Goal: Information Seeking & Learning: Learn about a topic

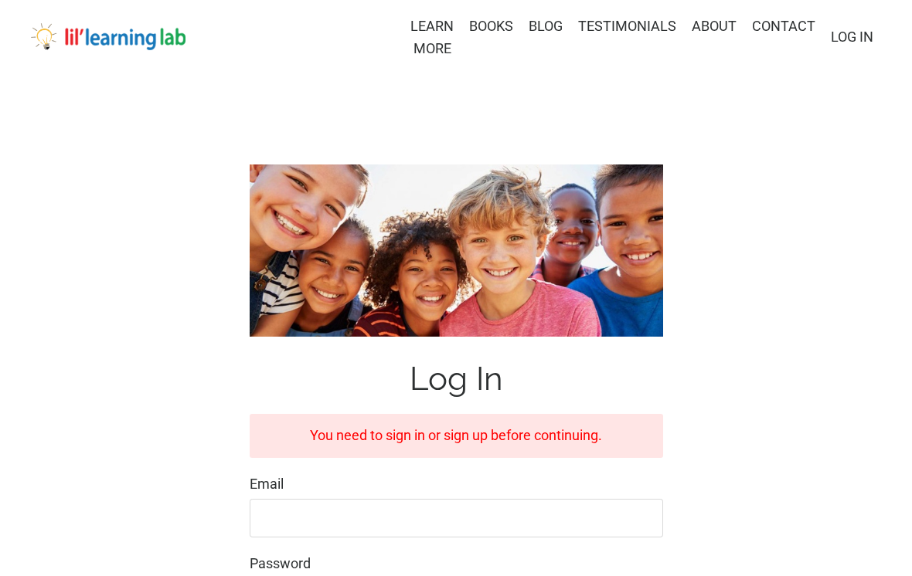
scroll to position [322, 0]
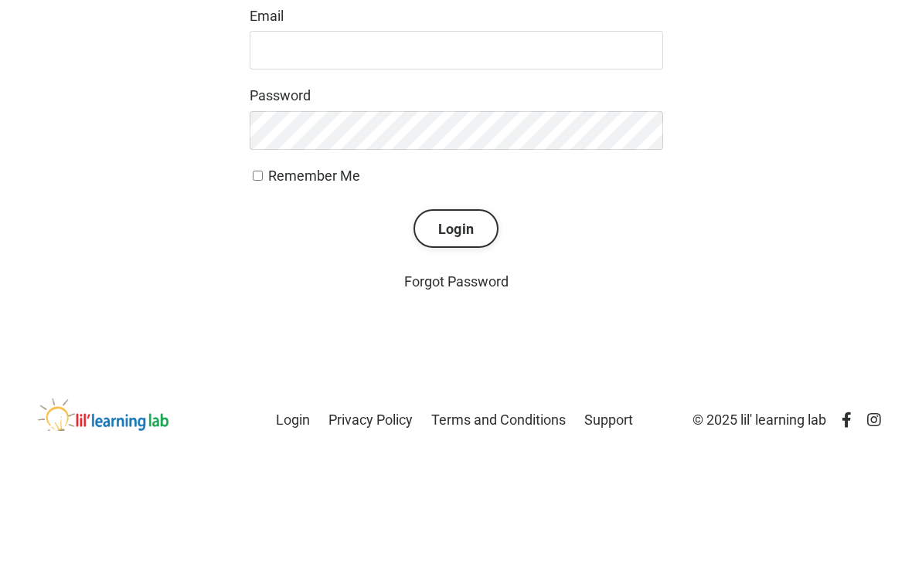
click at [501, 182] on input "Email" at bounding box center [456, 196] width 413 height 39
click at [561, 187] on input "Email" at bounding box center [456, 196] width 413 height 39
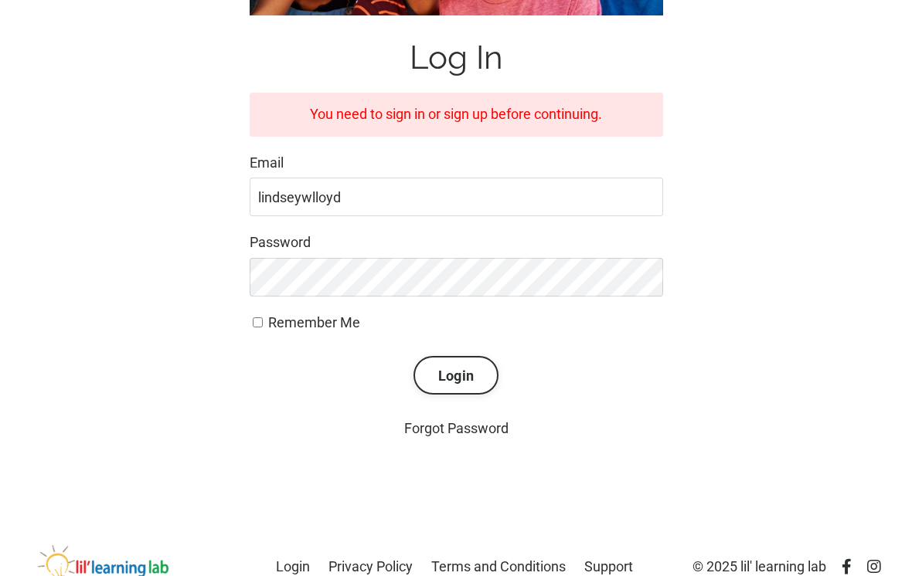
click at [456, 181] on input "lindseywlloyd" at bounding box center [456, 197] width 413 height 39
click at [407, 182] on input "lindseywlloyd" at bounding box center [456, 197] width 413 height 39
click at [384, 183] on input "lindseywlloyd" at bounding box center [456, 197] width 413 height 39
click at [367, 195] on input "lindseywlloyd" at bounding box center [456, 197] width 413 height 39
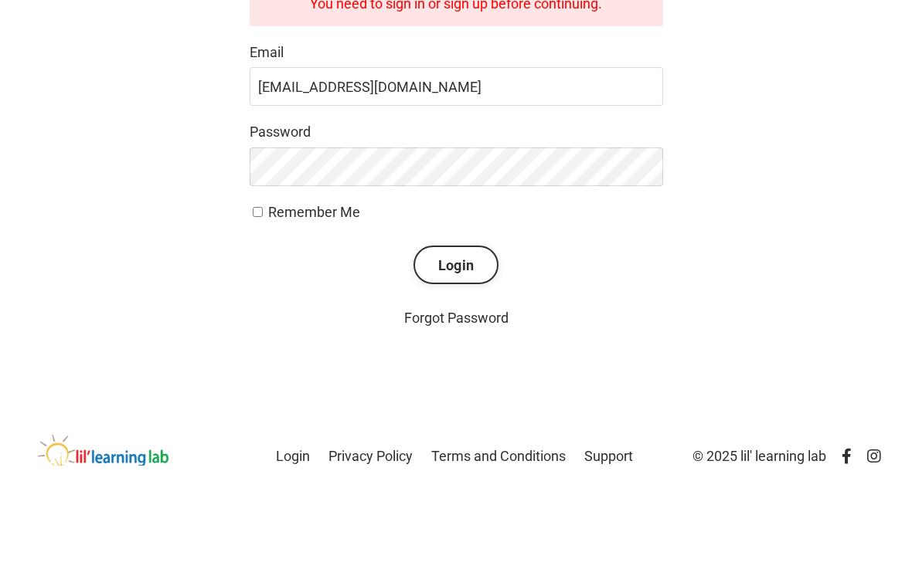
type input "lindseywlloyd@gmail.com"
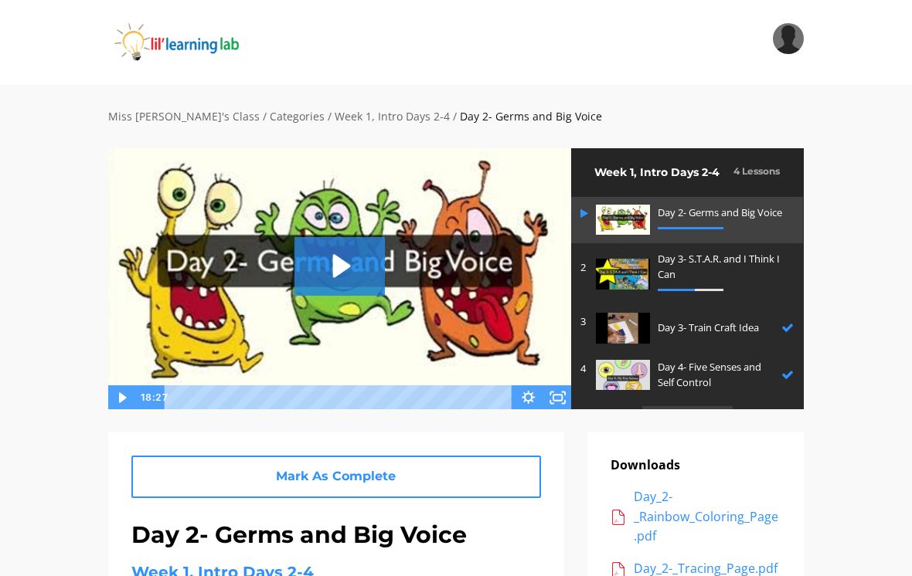
click at [196, 36] on img at bounding box center [196, 42] width 176 height 39
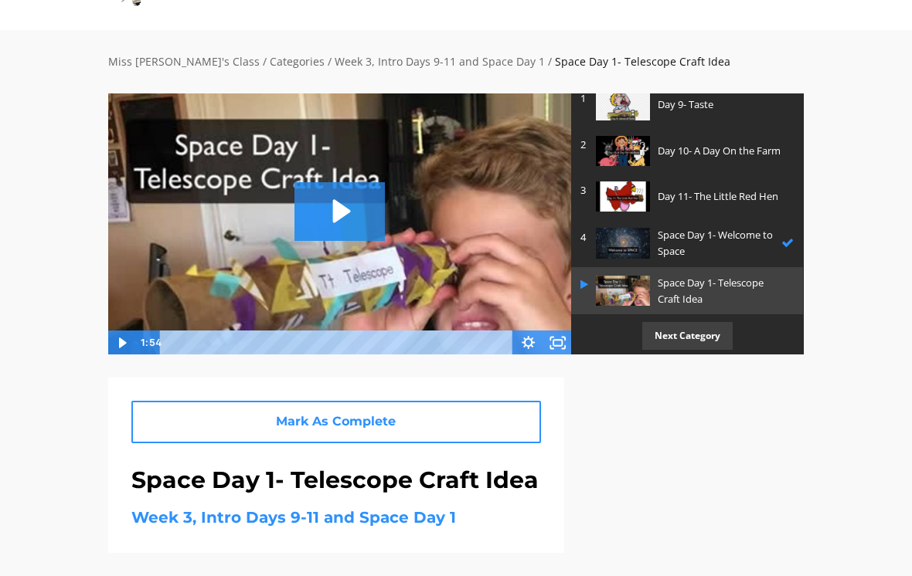
scroll to position [52, 0]
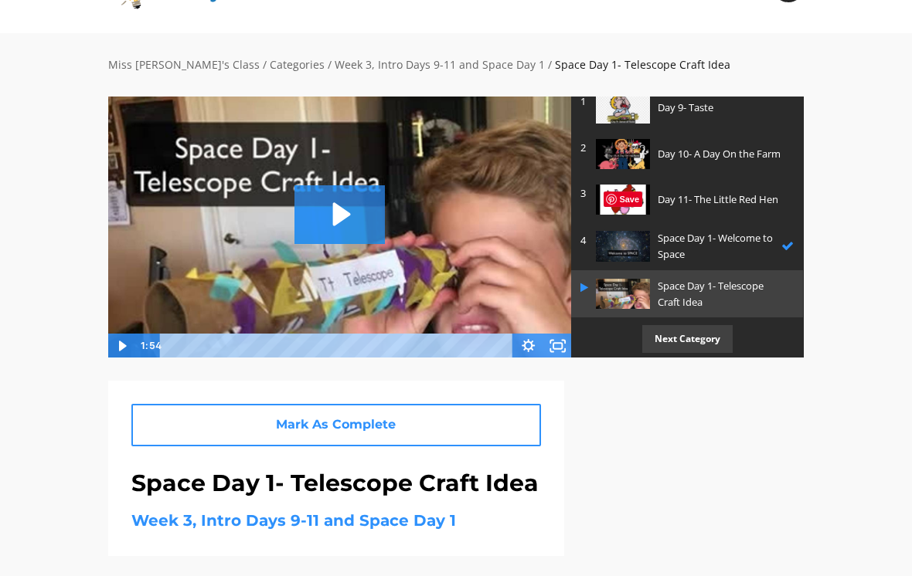
click at [690, 334] on p "Next Category" at bounding box center [687, 338] width 90 height 27
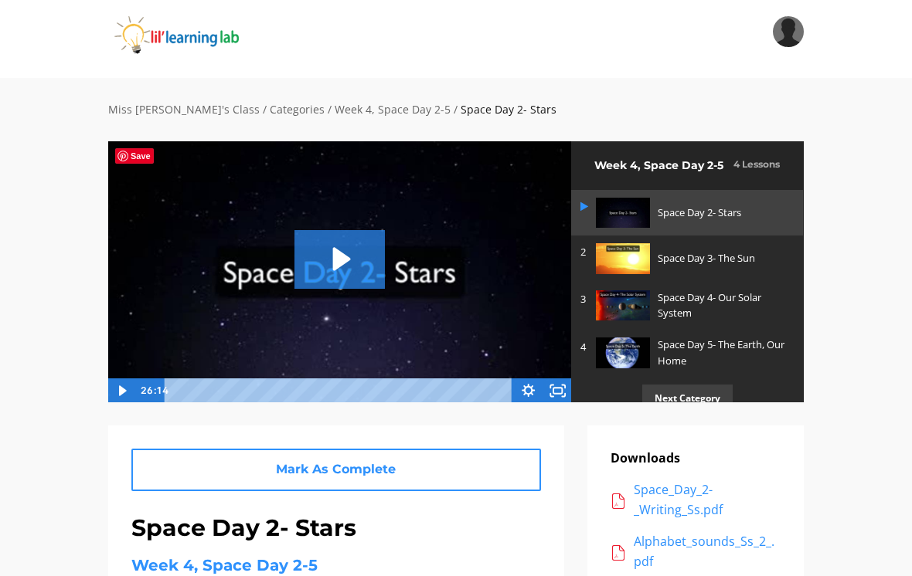
scroll to position [7, 0]
click at [730, 207] on p "Space Day 2- Stars" at bounding box center [721, 213] width 128 height 16
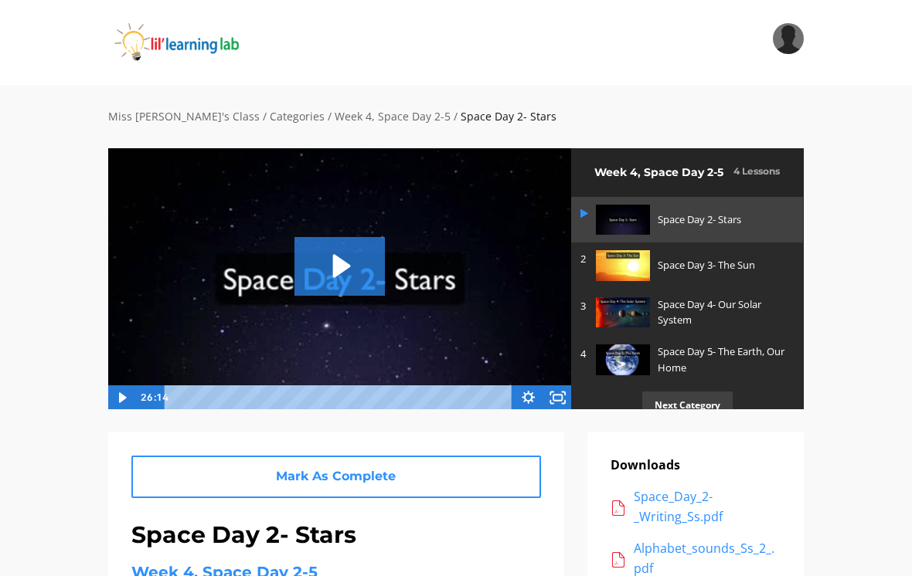
click at [344, 270] on icon "Play Video: sites/2147505858/video/a1sJEp4bTyy5a5bxqTj7_Space_Day_2-_Stars.mp4" at bounding box center [342, 266] width 18 height 23
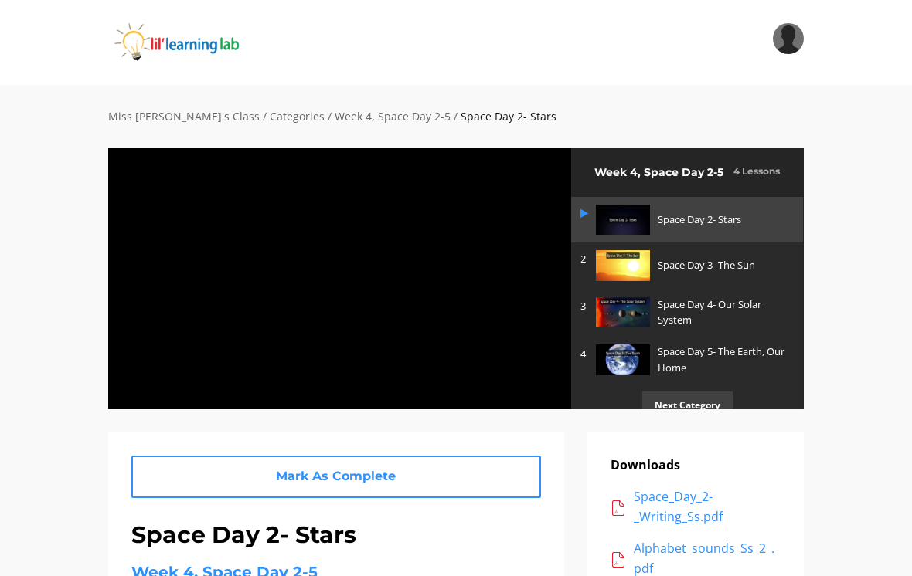
click at [729, 354] on p "Space Day 5- The Earth, Our Home" at bounding box center [721, 360] width 128 height 32
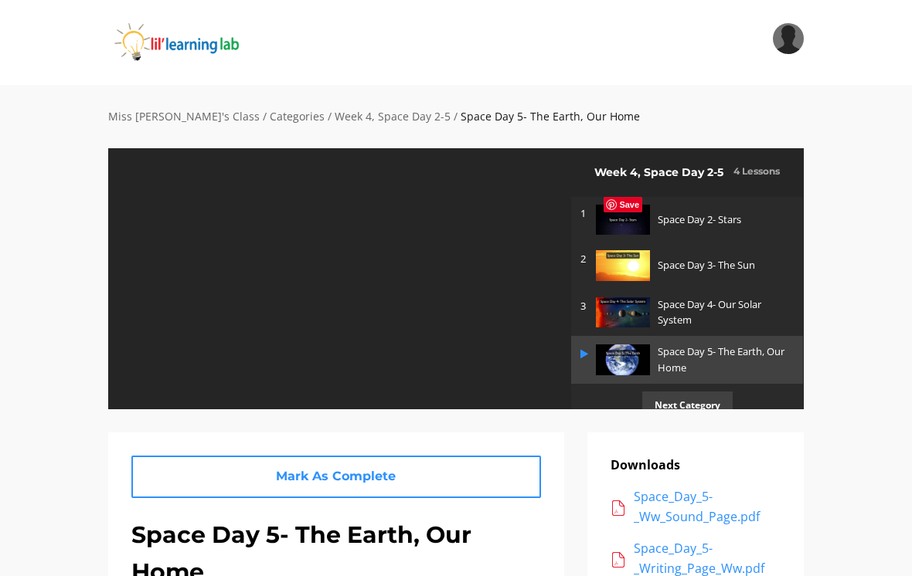
scroll to position [15, 0]
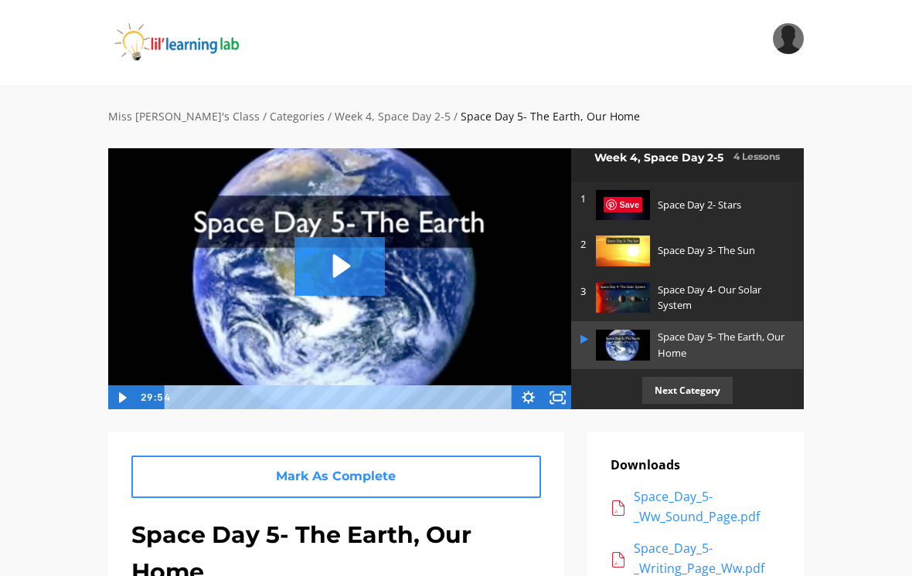
click at [348, 263] on icon "Play Video: sites/2147505858/video/zOSlz8BT3GENbgINNPGg_Space_Day_5-_The_Earth.…" at bounding box center [342, 266] width 18 height 23
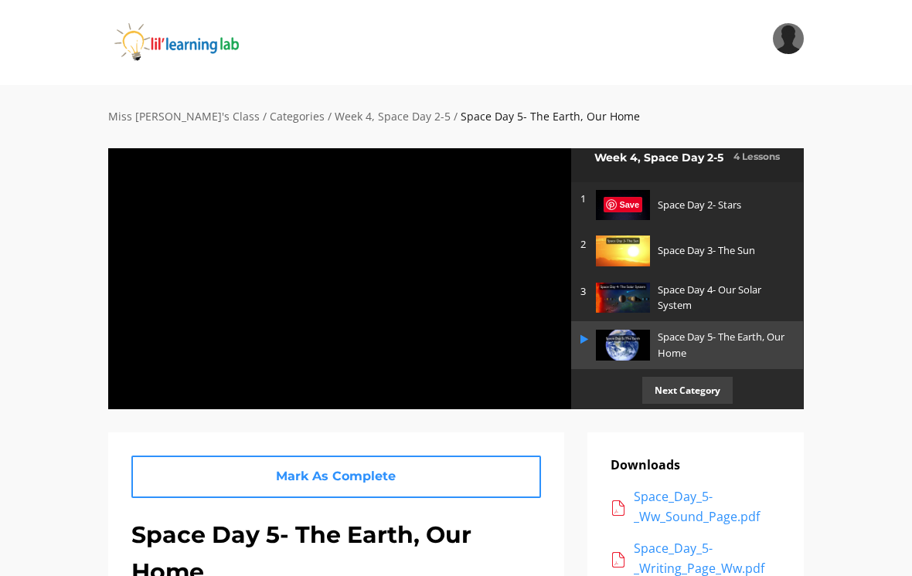
click at [510, 357] on div at bounding box center [339, 279] width 464 height 262
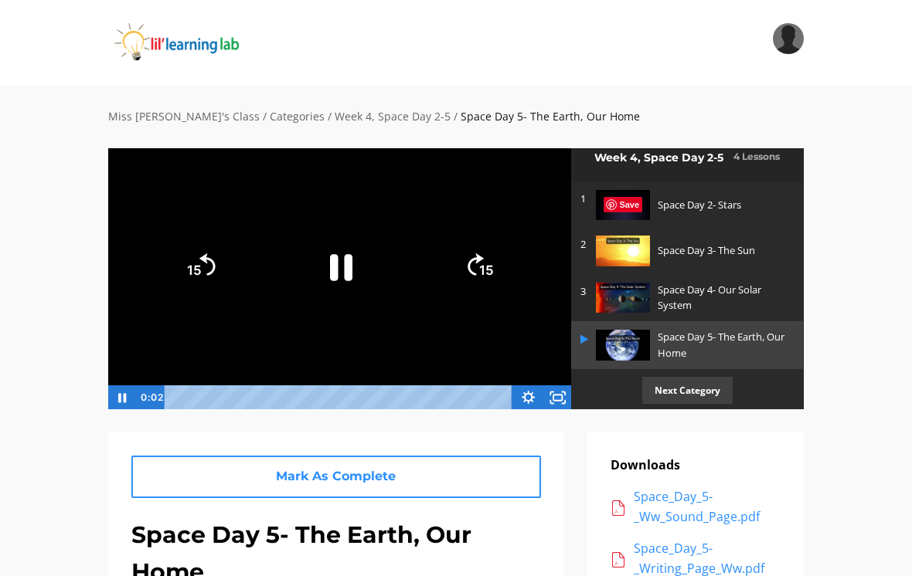
click at [563, 399] on icon "Fullscreen" at bounding box center [556, 398] width 29 height 25
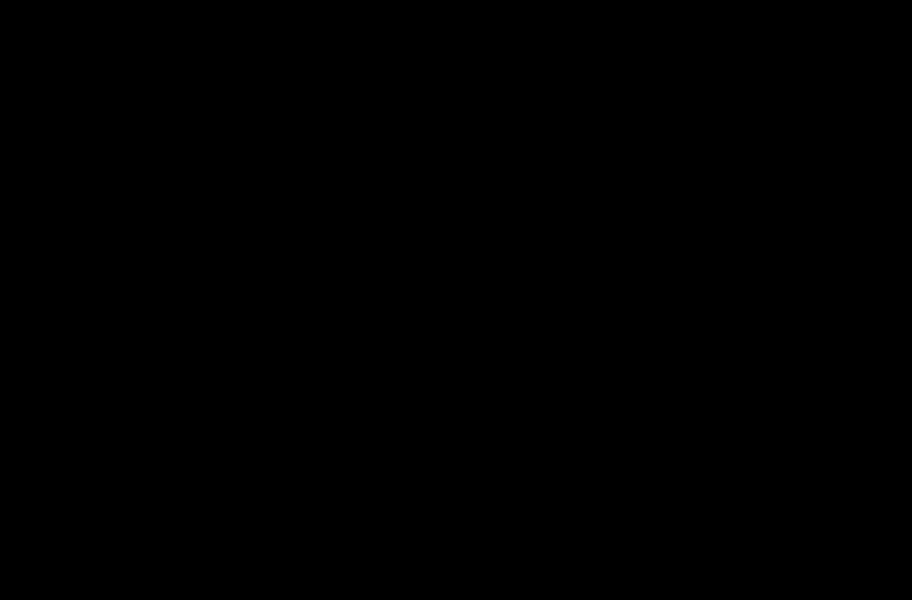
click at [119, 308] on div at bounding box center [456, 300] width 912 height 600
click at [628, 349] on div at bounding box center [456, 300] width 912 height 600
click at [823, 395] on div at bounding box center [456, 300] width 912 height 600
click at [270, 209] on div at bounding box center [456, 300] width 912 height 600
click at [138, 47] on div at bounding box center [456, 300] width 912 height 600
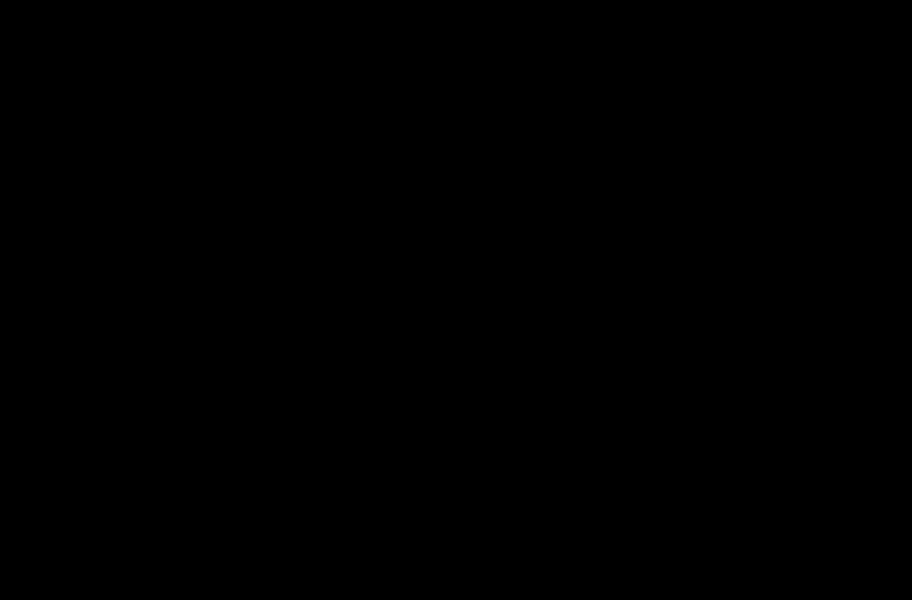
click at [252, 348] on div at bounding box center [456, 300] width 912 height 600
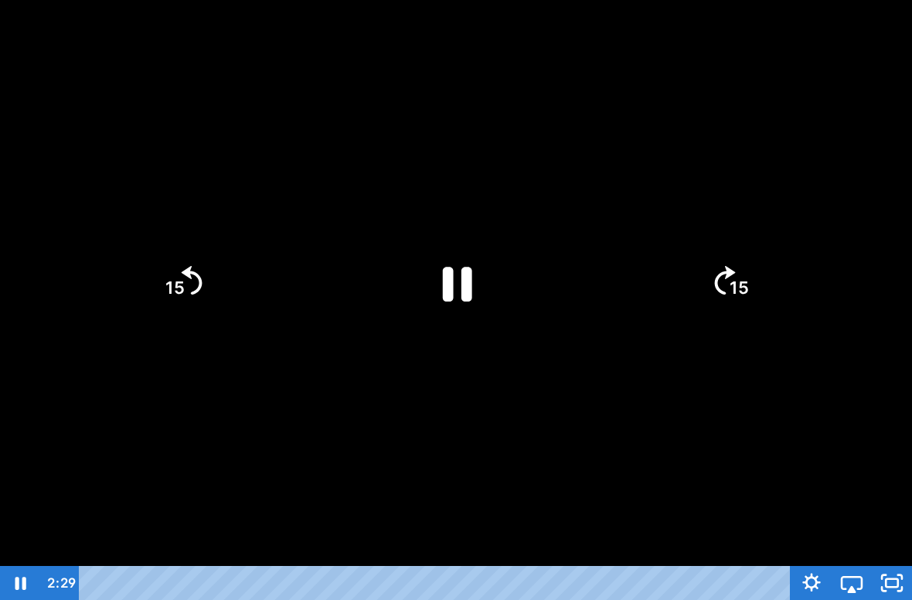
click at [466, 282] on icon "Pause" at bounding box center [457, 284] width 29 height 35
click at [461, 276] on icon "Play Video" at bounding box center [456, 283] width 31 height 42
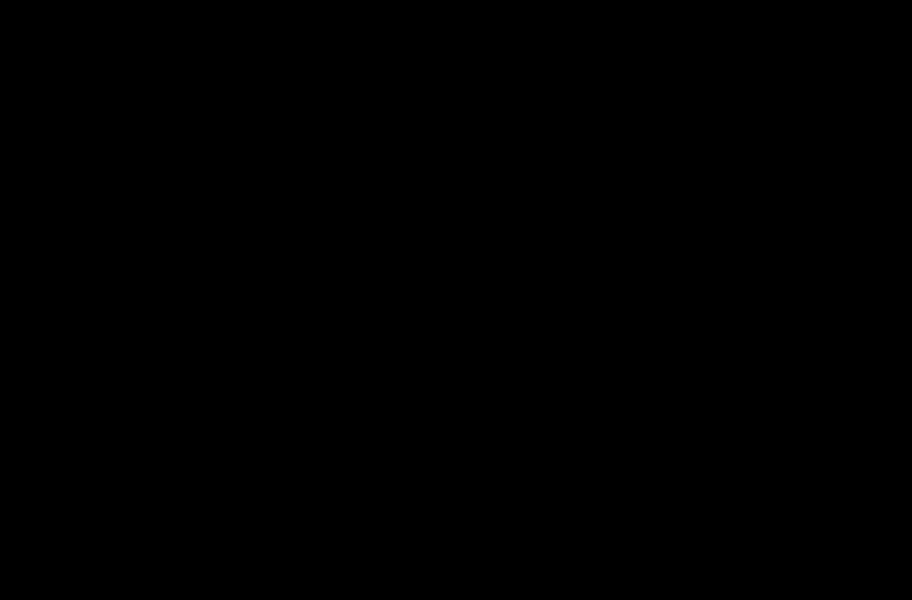
click at [49, 512] on div at bounding box center [456, 300] width 912 height 600
click at [65, 491] on div at bounding box center [456, 300] width 912 height 600
click at [299, 355] on div at bounding box center [456, 300] width 912 height 600
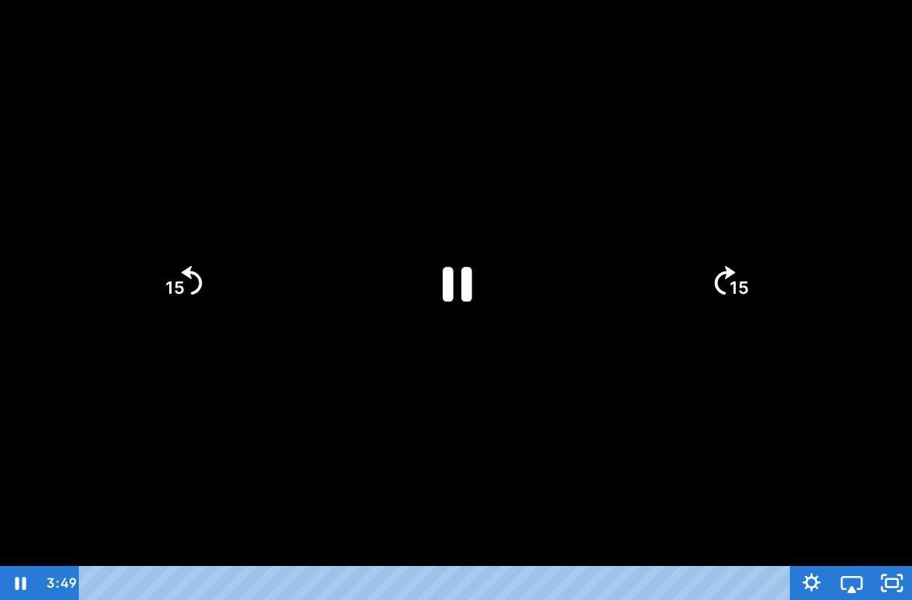
click at [434, 276] on icon "Pause" at bounding box center [456, 282] width 107 height 107
click at [718, 303] on icon "15" at bounding box center [729, 283] width 74 height 74
click at [195, 298] on icon "15" at bounding box center [182, 283] width 74 height 74
click at [446, 290] on icon "Play Video" at bounding box center [456, 282] width 27 height 37
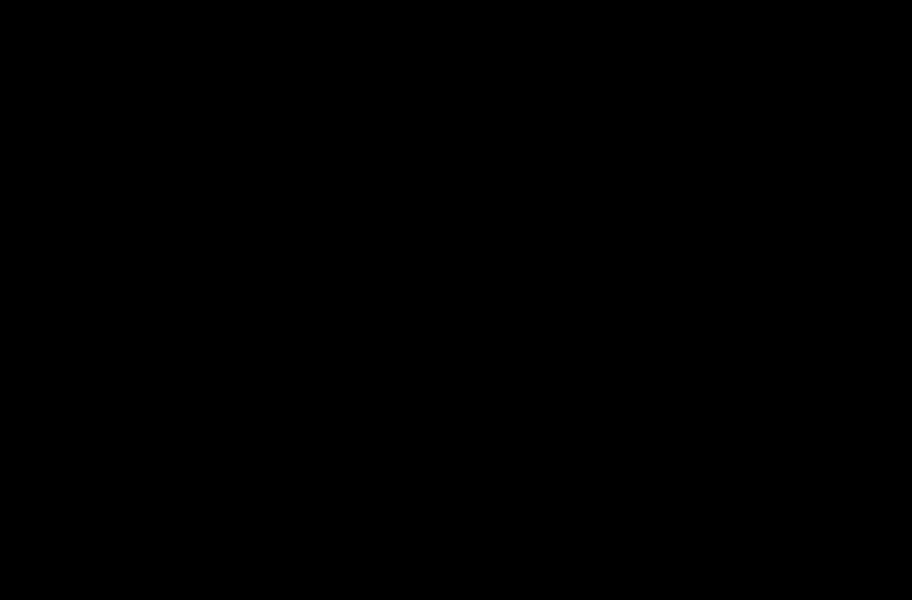
click at [200, 488] on div at bounding box center [456, 300] width 912 height 600
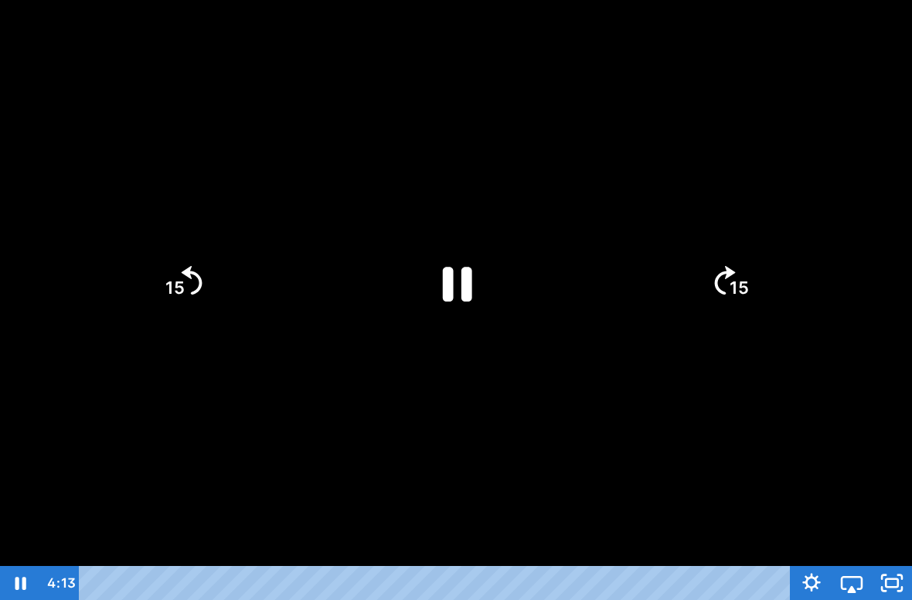
click at [726, 262] on icon "15" at bounding box center [729, 283] width 74 height 74
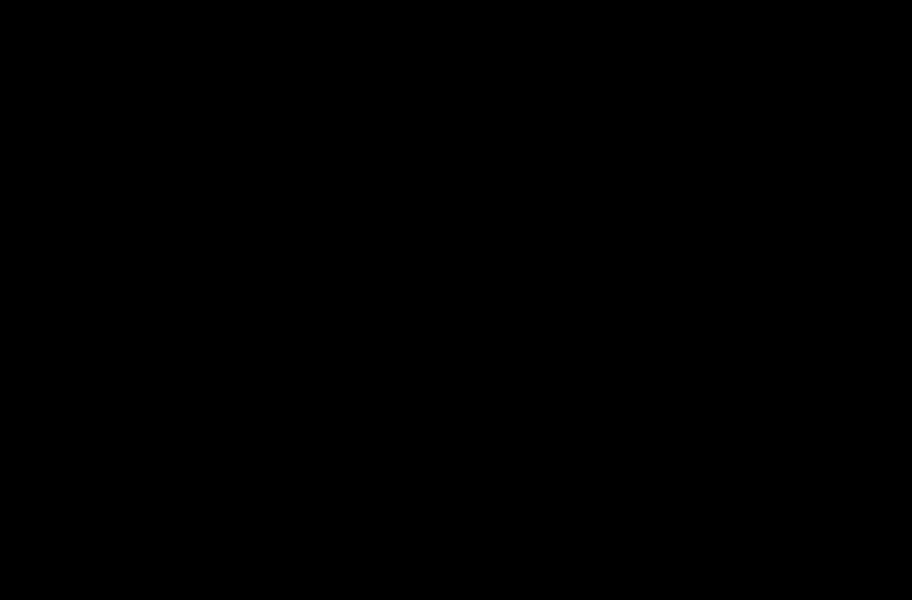
click at [349, 400] on div at bounding box center [456, 300] width 912 height 600
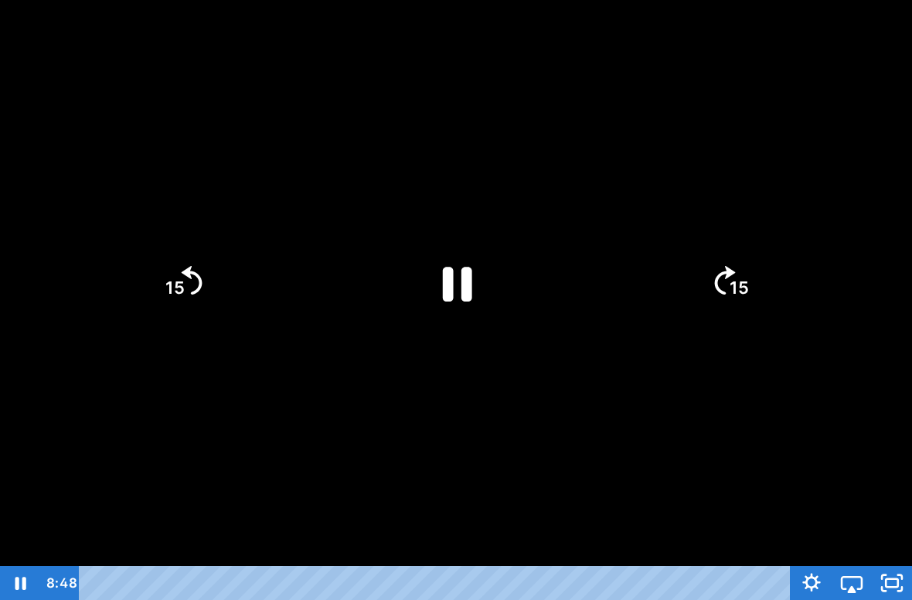
click at [448, 284] on icon "Pause" at bounding box center [457, 284] width 29 height 35
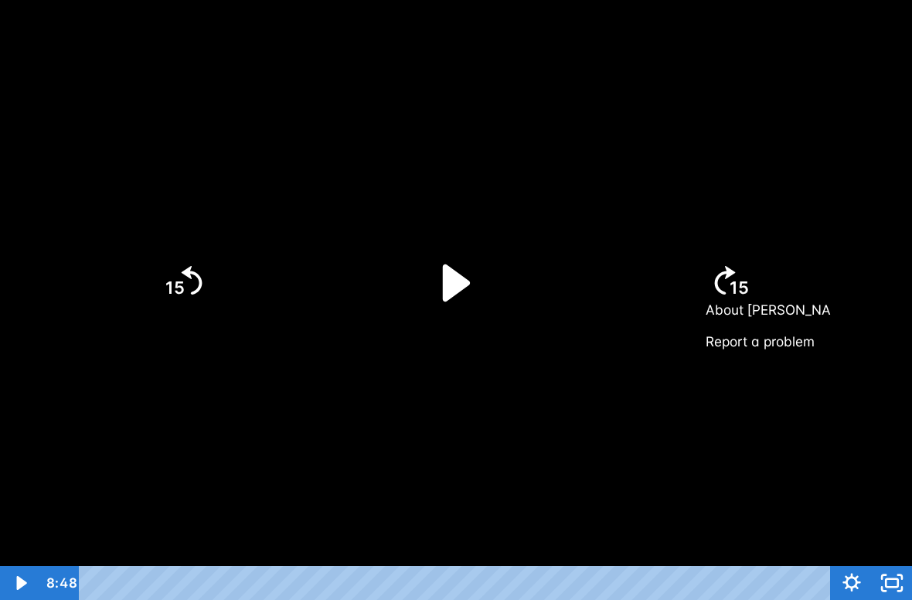
click at [454, 282] on icon "Play Video" at bounding box center [456, 282] width 27 height 37
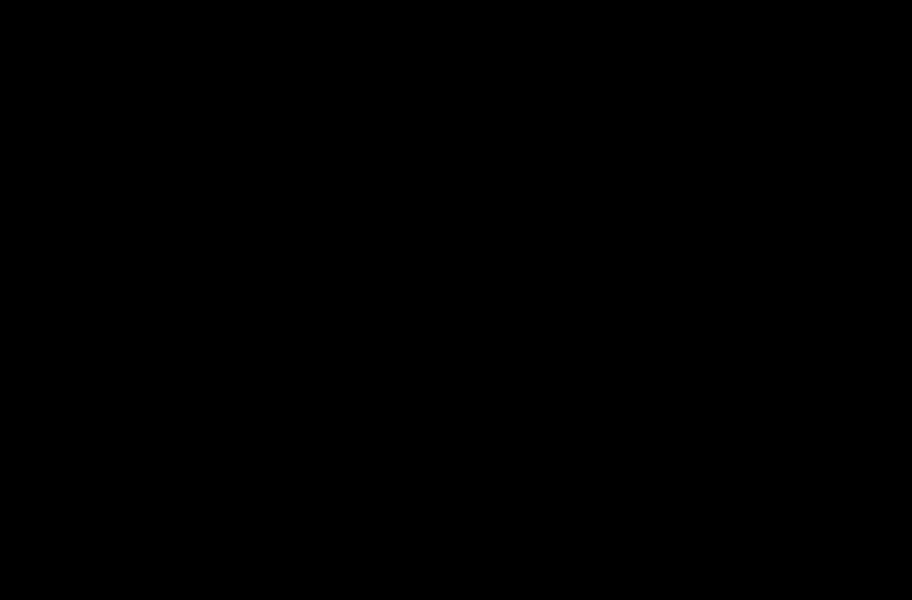
click at [486, 389] on div at bounding box center [456, 300] width 912 height 600
click at [447, 490] on div at bounding box center [456, 300] width 912 height 600
click at [37, 305] on div at bounding box center [456, 300] width 912 height 600
click at [3, 569] on div at bounding box center [456, 300] width 912 height 600
click at [3, 460] on div at bounding box center [456, 300] width 912 height 600
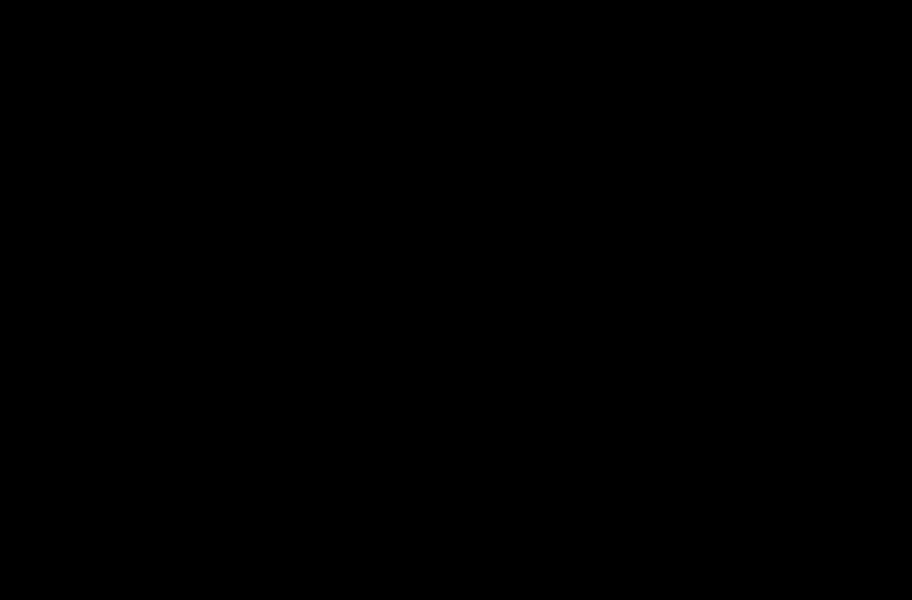
click at [11, 389] on div at bounding box center [456, 300] width 912 height 600
click at [39, 464] on div at bounding box center [456, 300] width 912 height 600
click at [502, 388] on div at bounding box center [456, 300] width 912 height 600
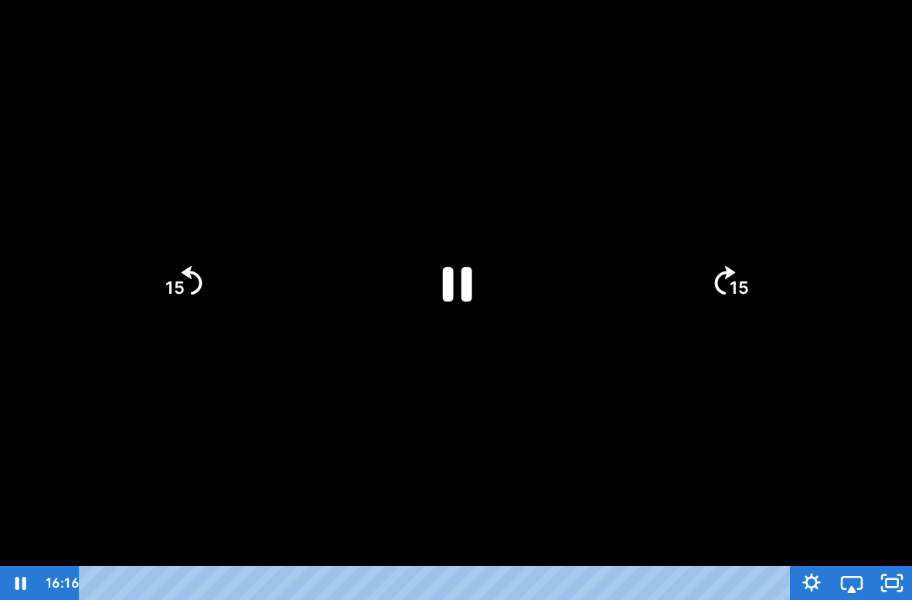
click at [461, 297] on icon "Pause" at bounding box center [456, 282] width 107 height 107
click at [459, 278] on icon "Play Video" at bounding box center [456, 282] width 27 height 37
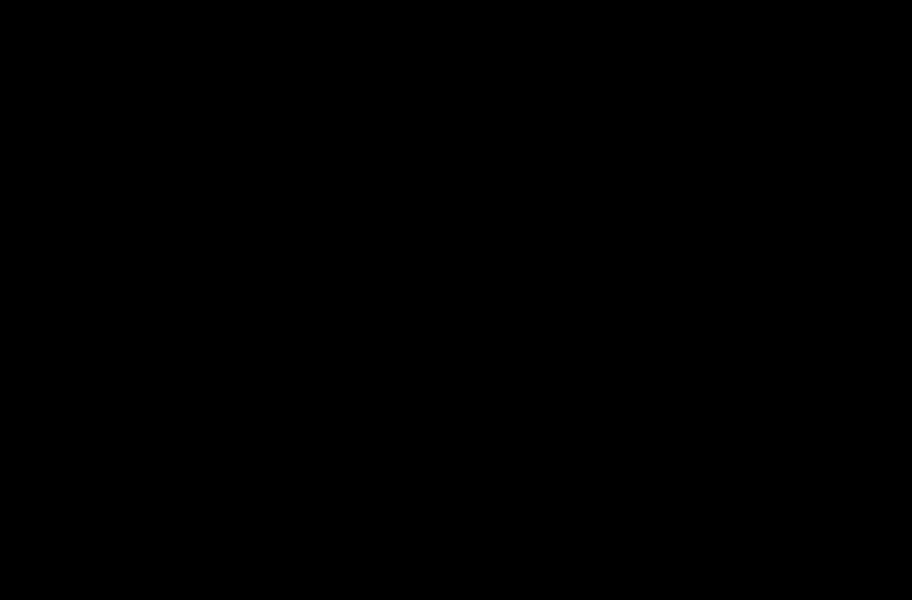
click at [202, 338] on div at bounding box center [456, 300] width 912 height 600
click at [265, 375] on div at bounding box center [456, 300] width 912 height 600
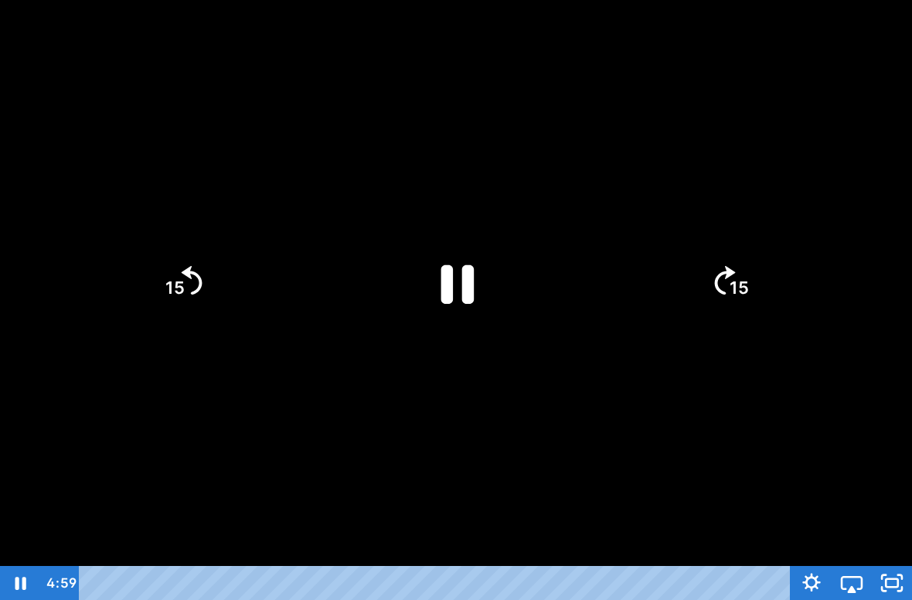
click at [453, 280] on icon "Pause" at bounding box center [457, 284] width 33 height 39
click at [452, 301] on icon "Play Video" at bounding box center [456, 282] width 107 height 107
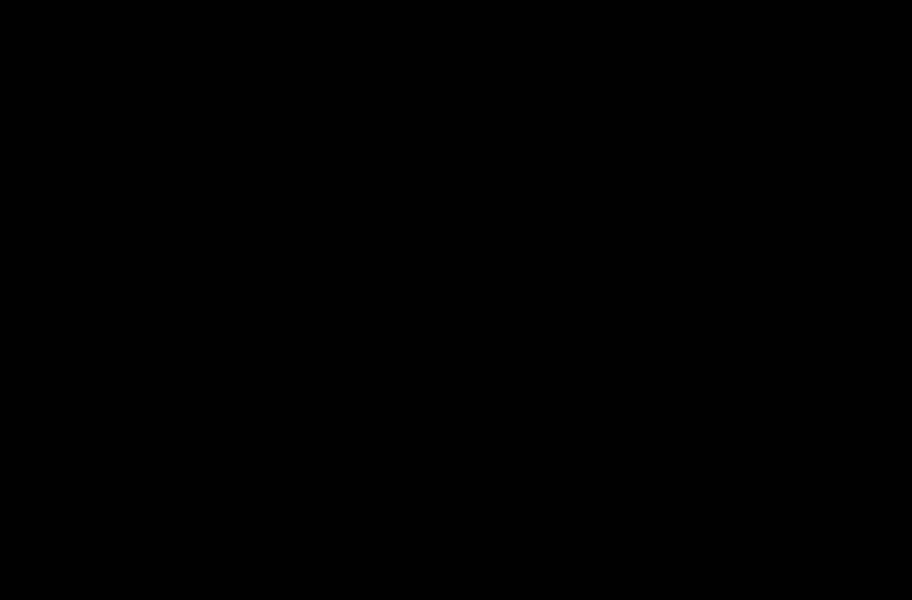
click at [430, 507] on div at bounding box center [456, 300] width 912 height 600
click at [231, 459] on div at bounding box center [456, 300] width 912 height 600
click at [158, 187] on div at bounding box center [456, 300] width 912 height 600
click at [320, 397] on div at bounding box center [456, 300] width 912 height 600
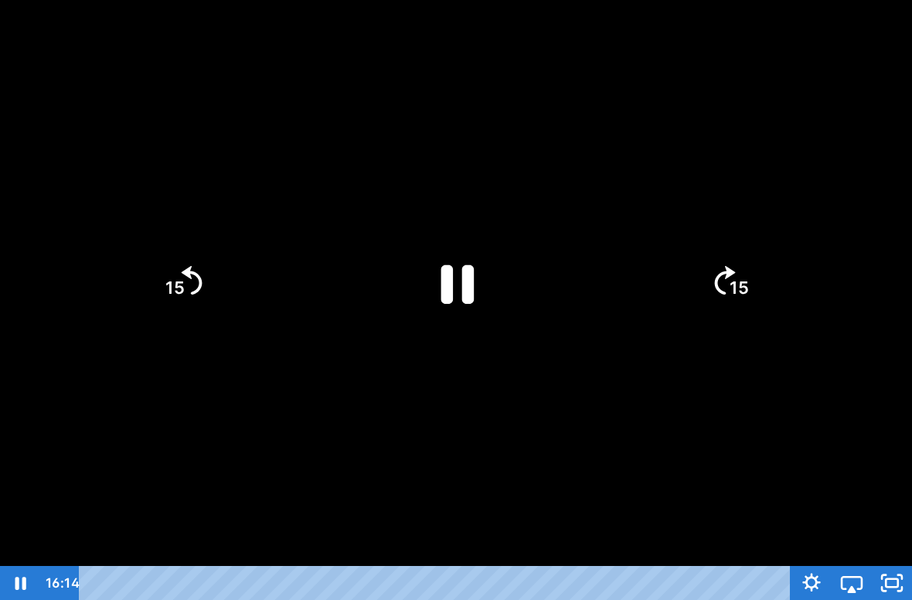
click at [460, 290] on icon "Pause" at bounding box center [456, 283] width 120 height 120
click at [463, 286] on icon "Play Video" at bounding box center [456, 283] width 31 height 42
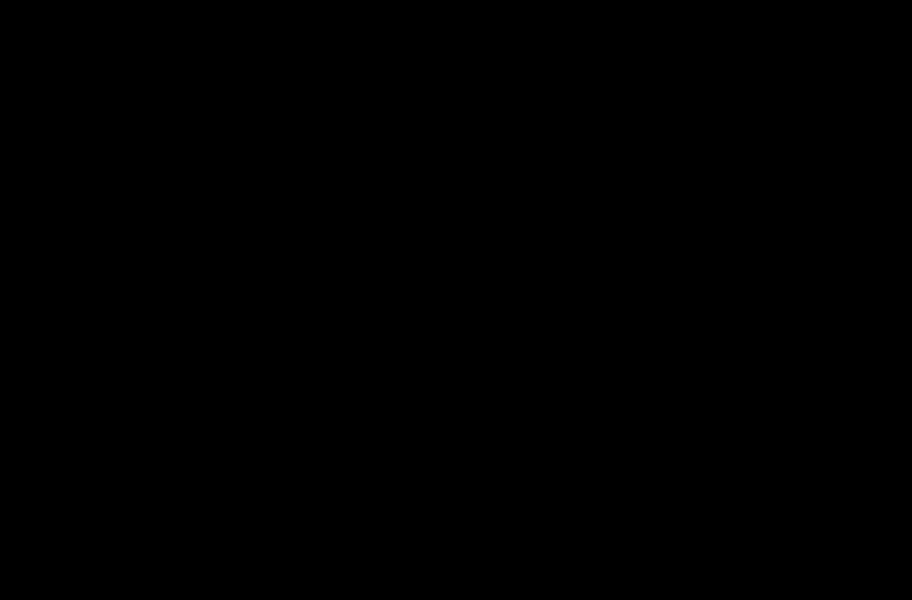
click at [346, 353] on div at bounding box center [456, 300] width 912 height 600
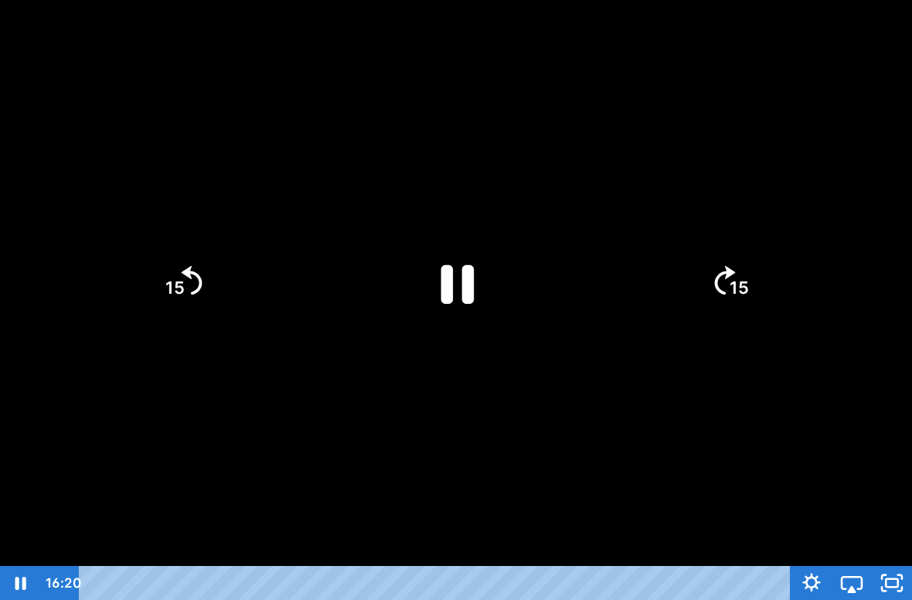
click at [445, 280] on icon "Pause" at bounding box center [457, 284] width 33 height 39
click at [450, 277] on icon "Play Video" at bounding box center [456, 283] width 31 height 42
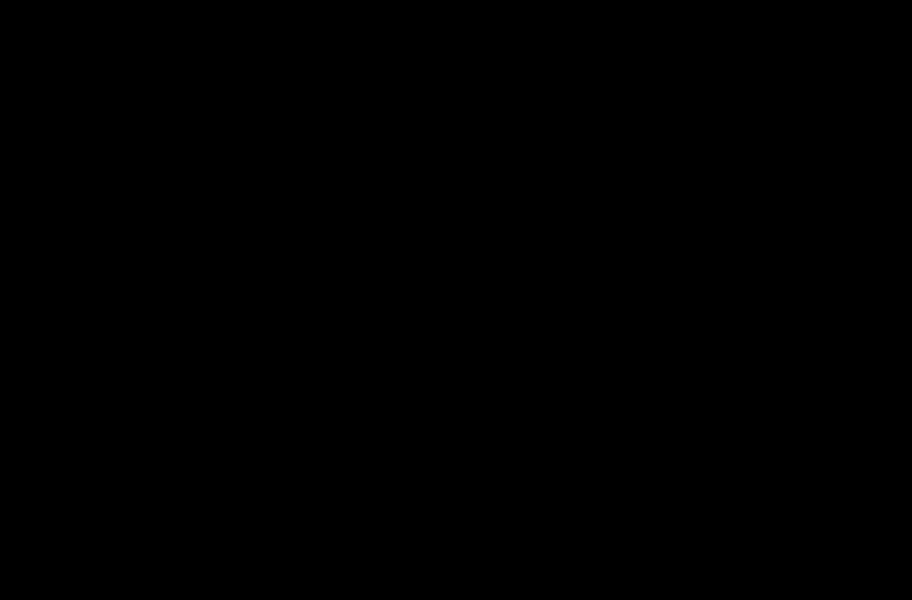
click at [423, 506] on div at bounding box center [456, 300] width 912 height 600
click at [375, 536] on div at bounding box center [456, 300] width 912 height 600
click at [492, 416] on div at bounding box center [456, 300] width 912 height 600
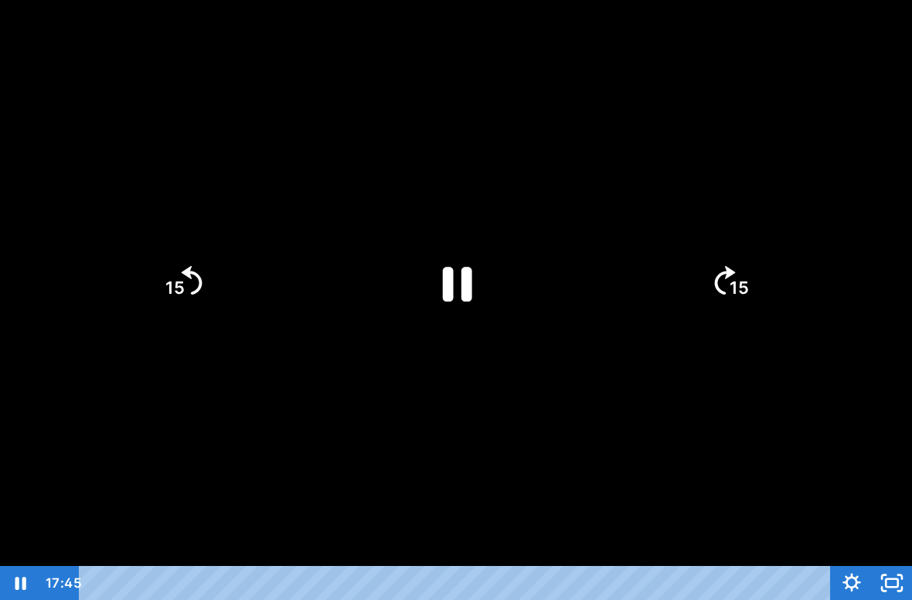
click at [462, 283] on icon "Pause" at bounding box center [457, 284] width 29 height 35
click at [456, 280] on icon "Play Video" at bounding box center [456, 283] width 31 height 42
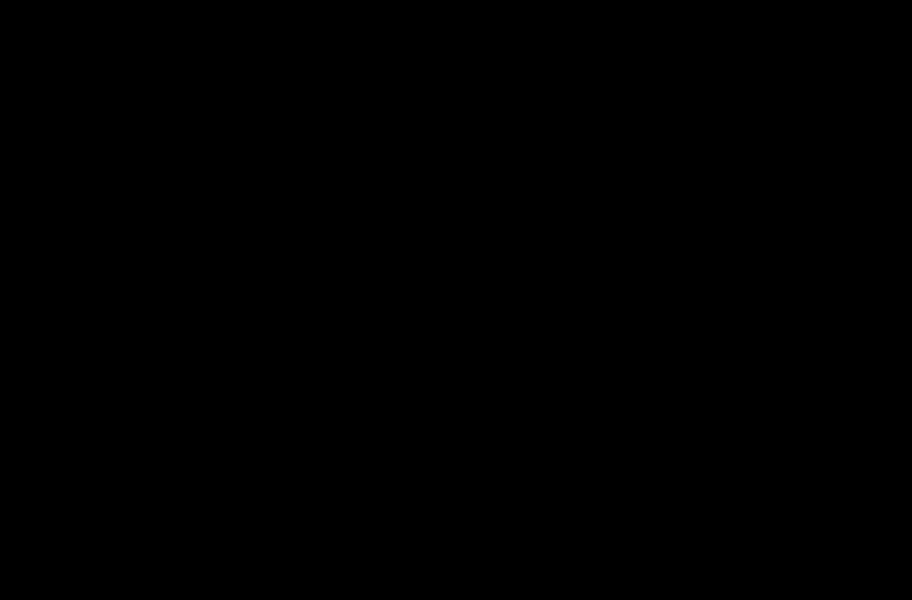
click at [141, 463] on div at bounding box center [456, 300] width 912 height 600
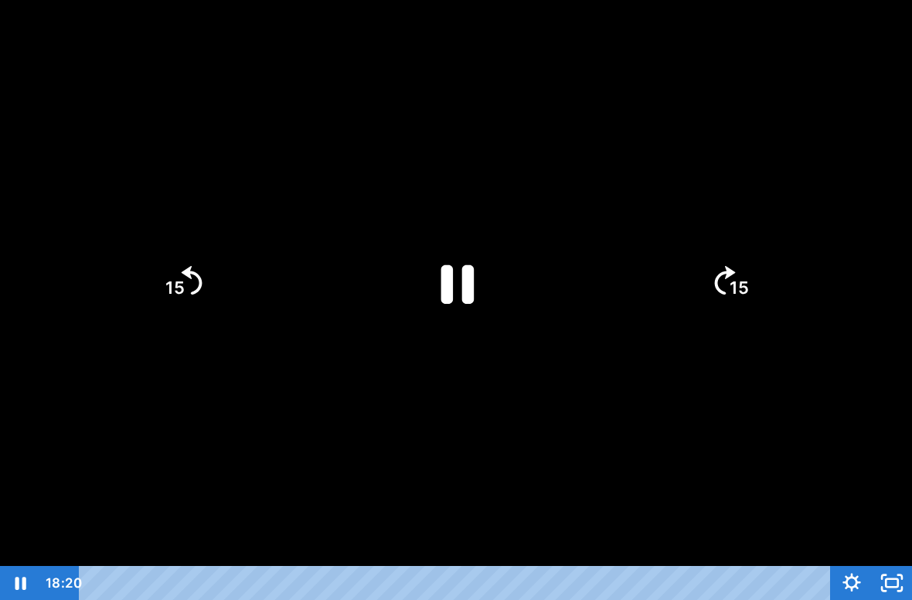
click at [440, 287] on icon "Pause" at bounding box center [456, 283] width 120 height 120
click at [453, 290] on icon "Play Video" at bounding box center [456, 283] width 31 height 42
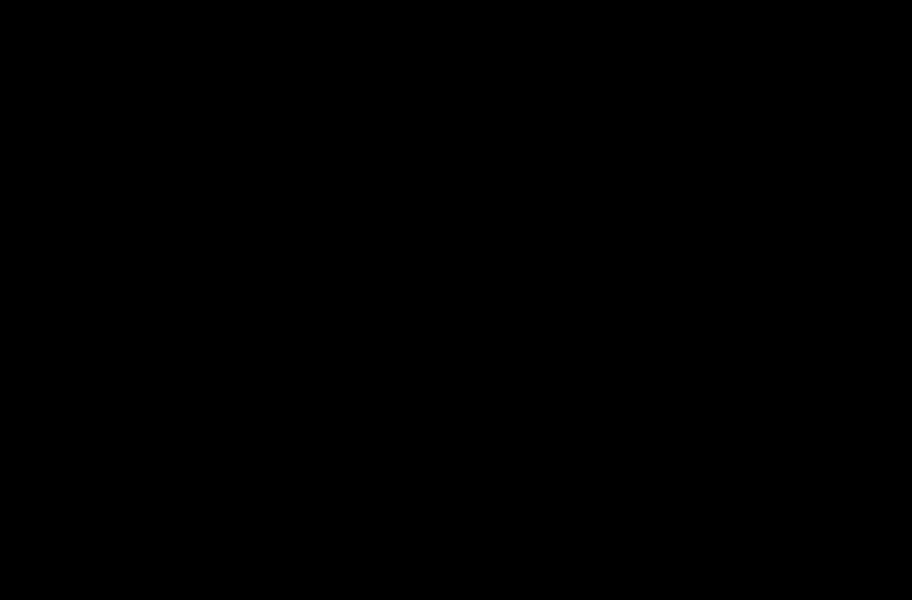
click at [216, 457] on div at bounding box center [456, 300] width 912 height 600
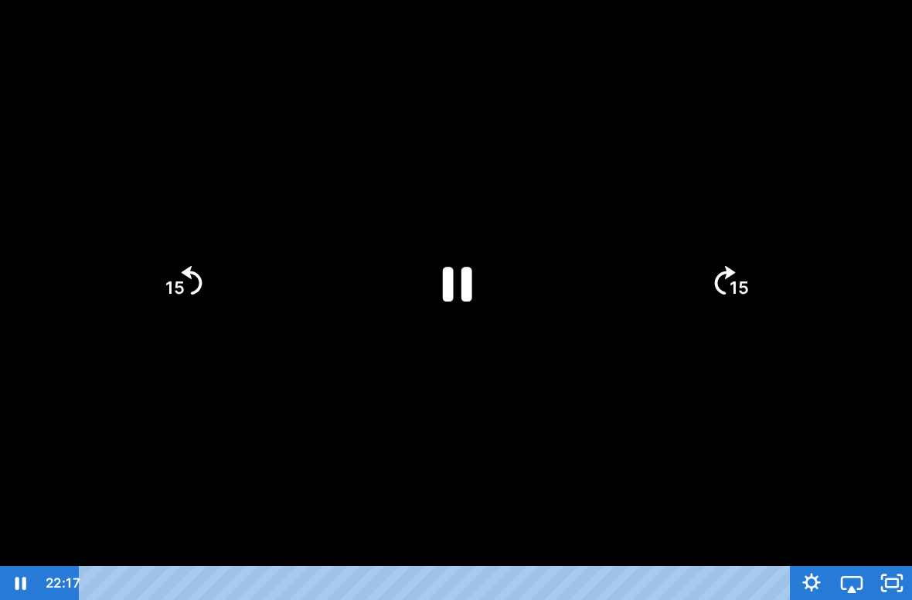
click at [478, 297] on icon "Pause" at bounding box center [456, 282] width 107 height 107
click at [460, 287] on icon "Play Video" at bounding box center [456, 282] width 27 height 37
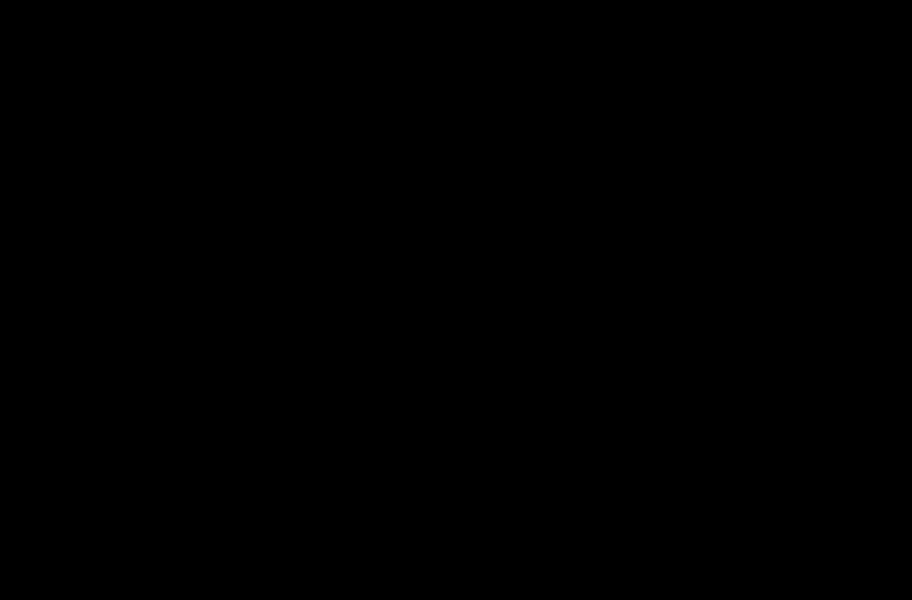
click at [467, 330] on div at bounding box center [456, 300] width 912 height 600
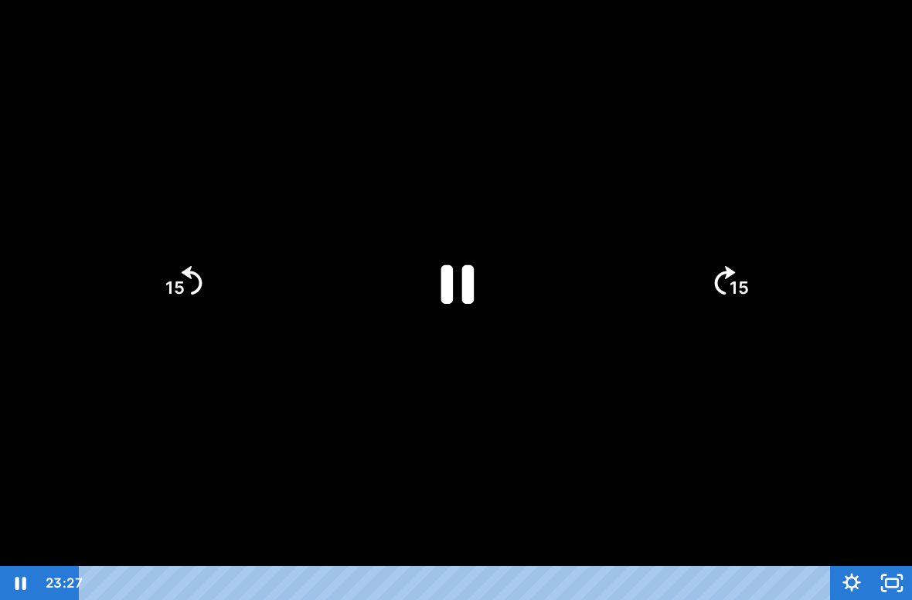
click at [467, 298] on icon "Pause" at bounding box center [457, 284] width 33 height 39
click at [454, 287] on icon "Play Video" at bounding box center [456, 283] width 31 height 42
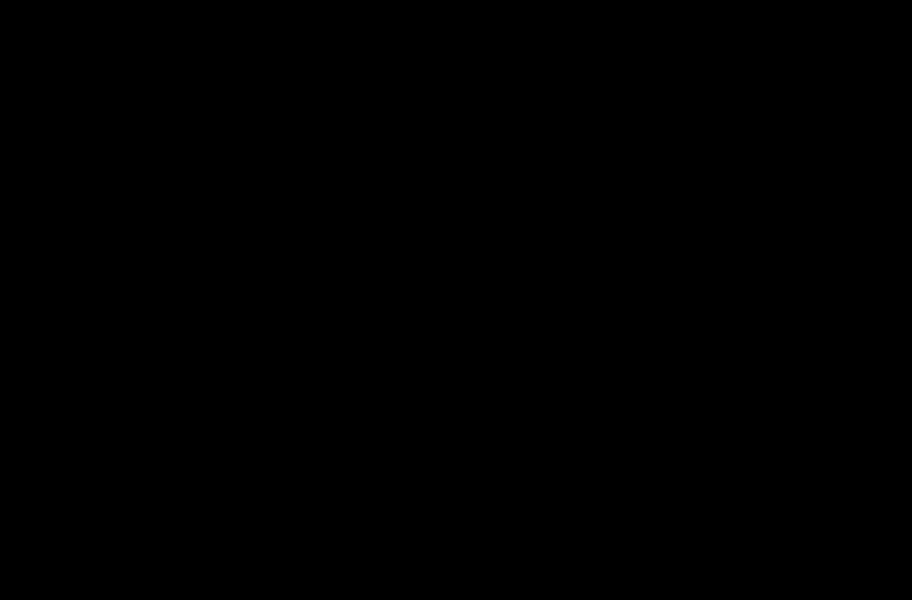
click at [431, 298] on div at bounding box center [456, 300] width 912 height 600
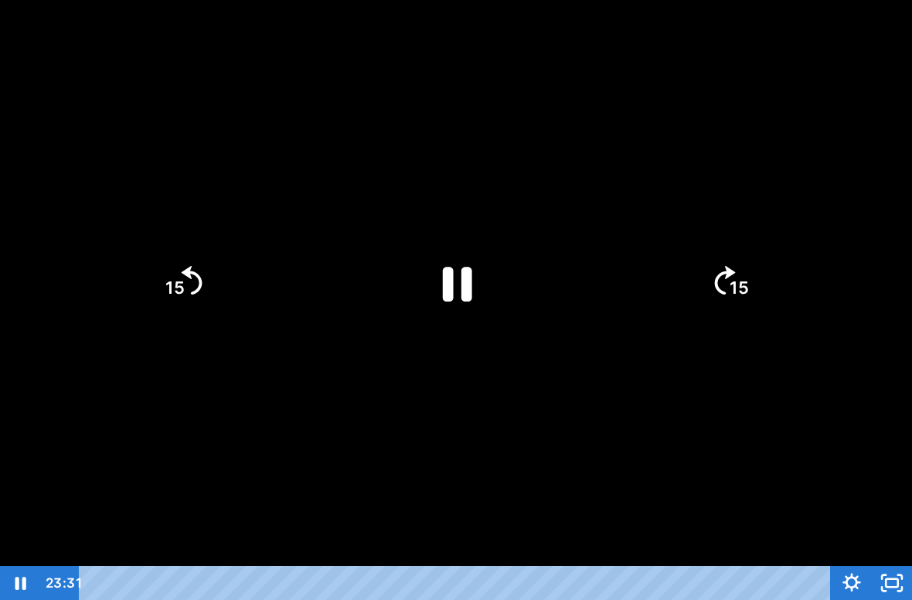
click at [450, 289] on icon "Pause" at bounding box center [457, 284] width 29 height 35
click at [886, 576] on rect "Unfullscreen" at bounding box center [892, 582] width 15 height 9
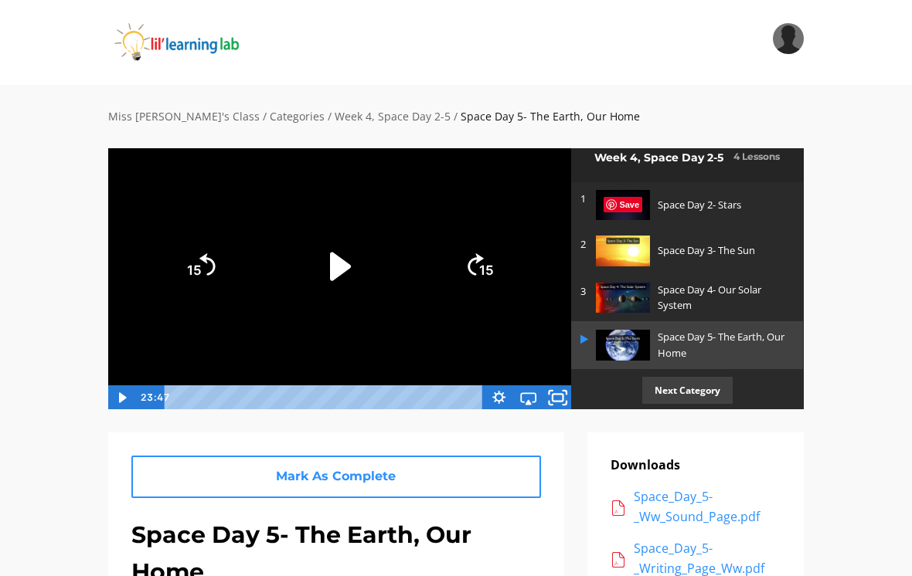
click at [569, 387] on icon "Fullscreen" at bounding box center [558, 396] width 36 height 29
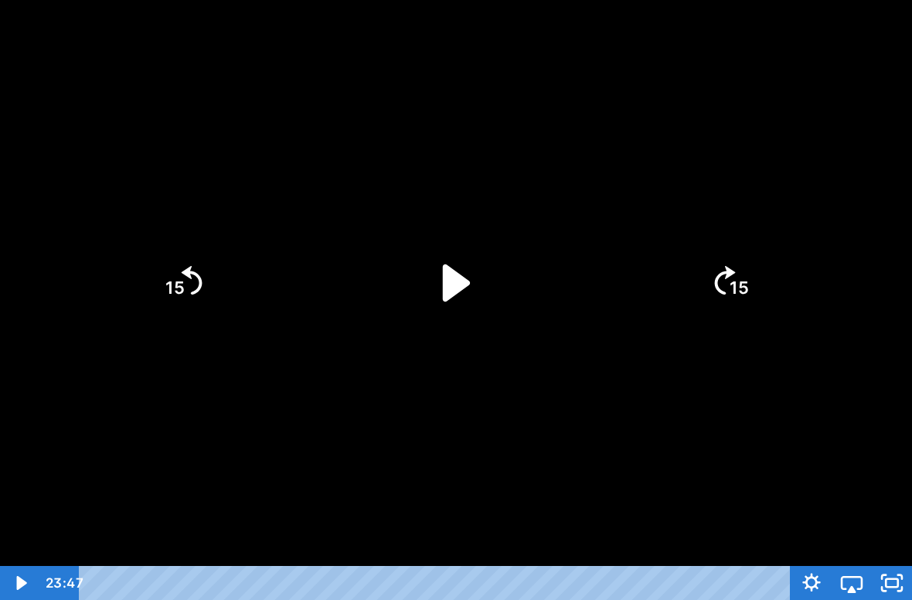
click at [566, 370] on div at bounding box center [456, 300] width 912 height 600
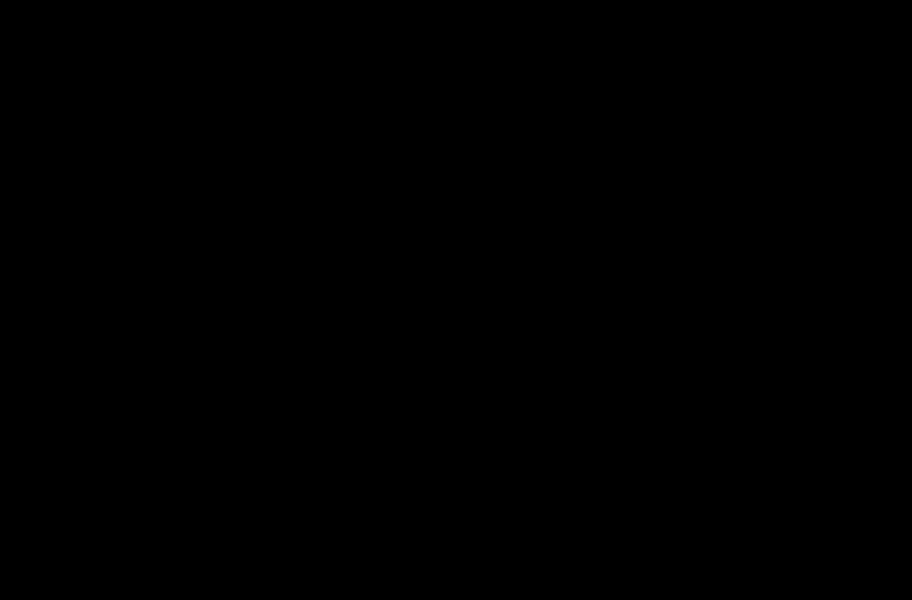
click at [544, 386] on div at bounding box center [456, 300] width 912 height 600
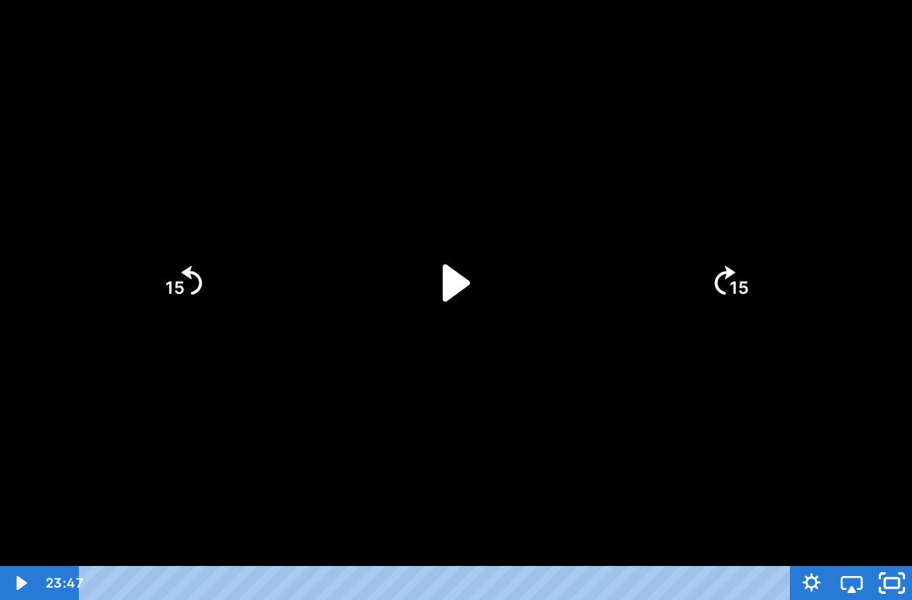
click at [886, 576] on rect "Unfullscreen" at bounding box center [892, 582] width 15 height 9
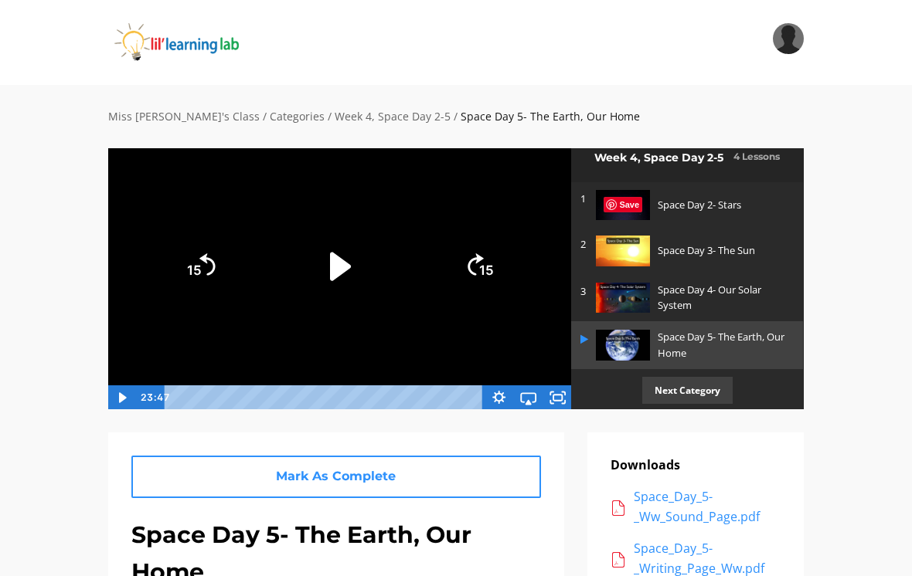
click at [576, 391] on link "Next Category" at bounding box center [687, 390] width 232 height 42
click at [555, 403] on icon "Fullscreen" at bounding box center [558, 396] width 36 height 29
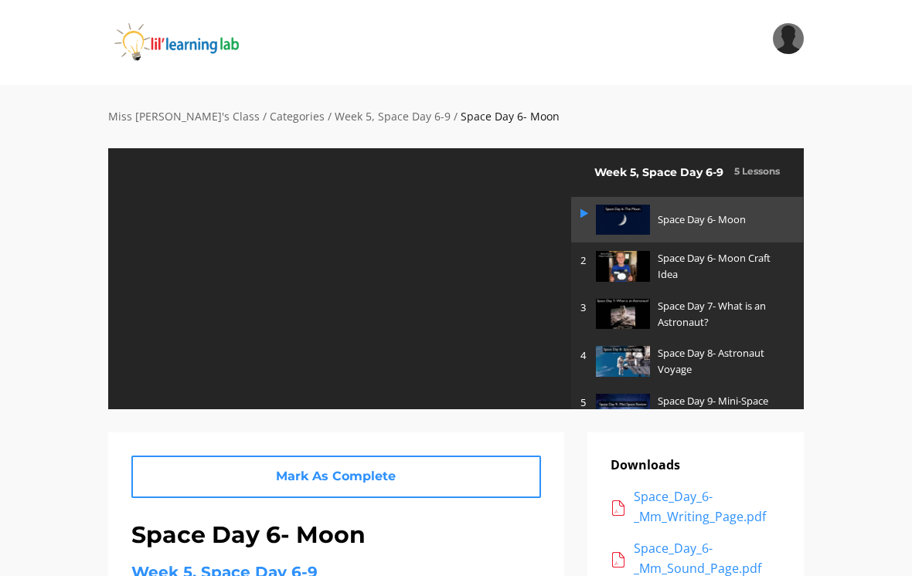
click at [561, 400] on div at bounding box center [339, 279] width 464 height 262
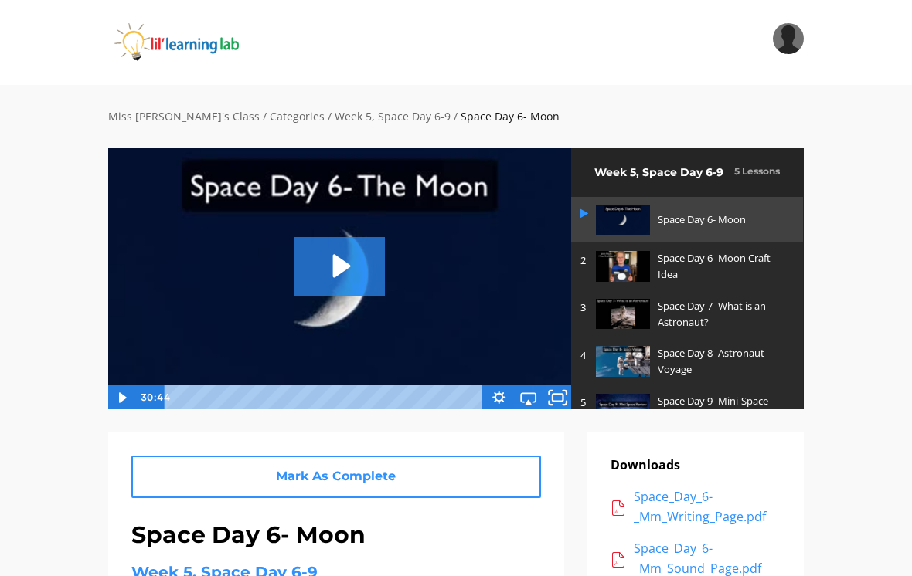
click at [561, 397] on icon "Fullscreen" at bounding box center [558, 396] width 36 height 29
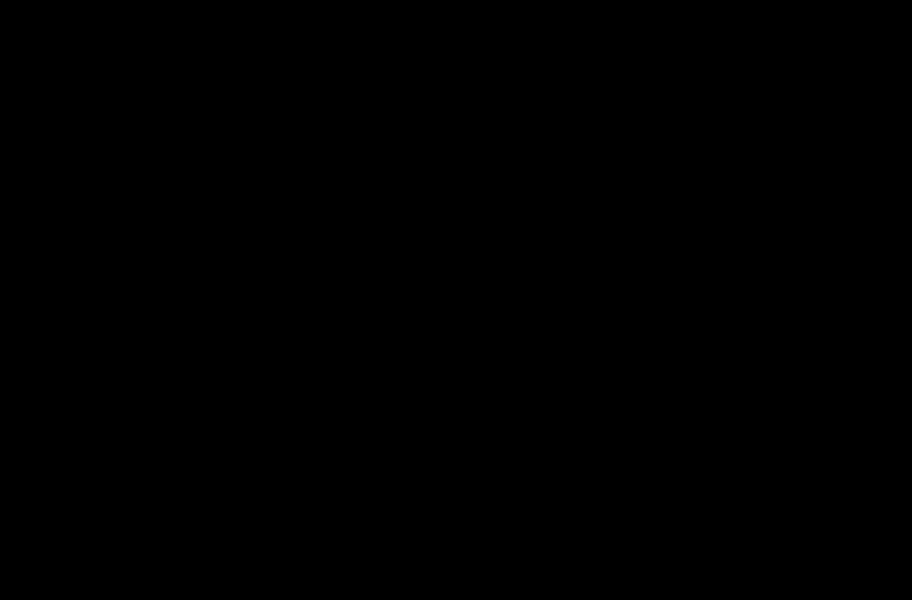
click at [541, 373] on div at bounding box center [456, 300] width 912 height 600
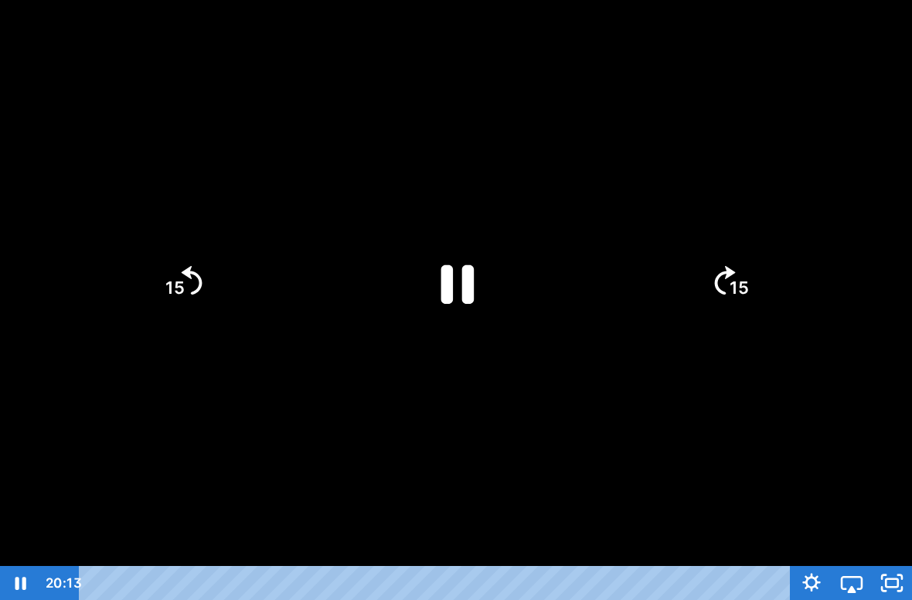
click at [452, 307] on icon "Pause" at bounding box center [456, 283] width 120 height 120
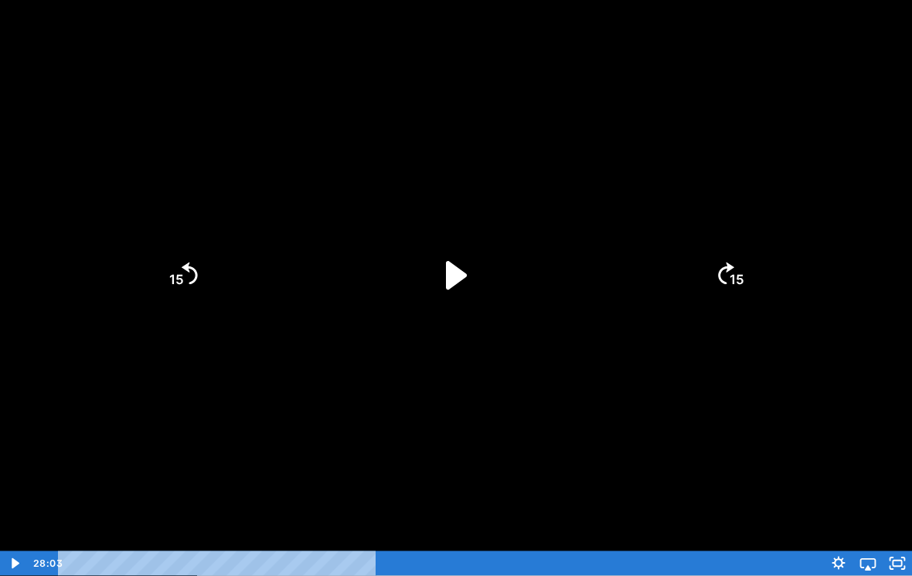
scroll to position [238, 0]
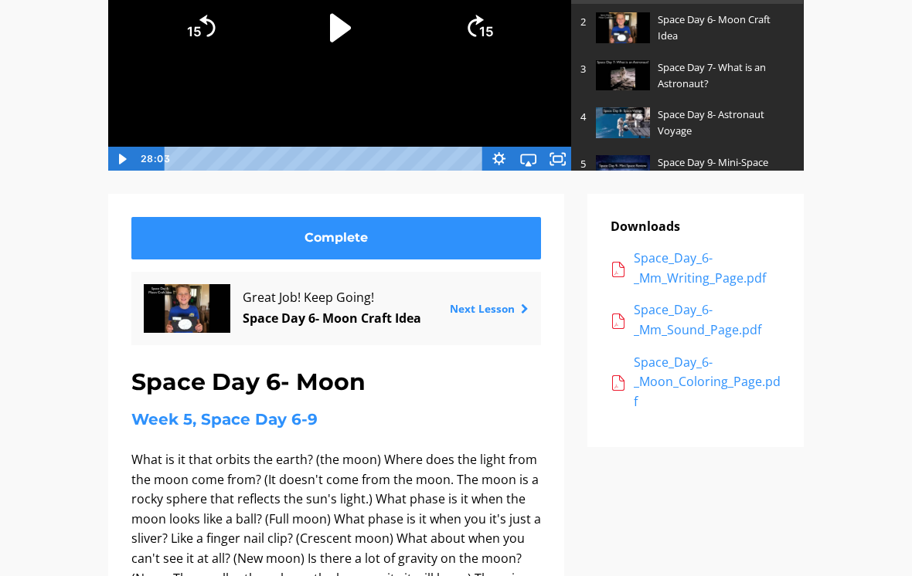
click at [668, 317] on div "Space_Day_6-_Mm_Sound_Page.pdf" at bounding box center [707, 320] width 147 height 39
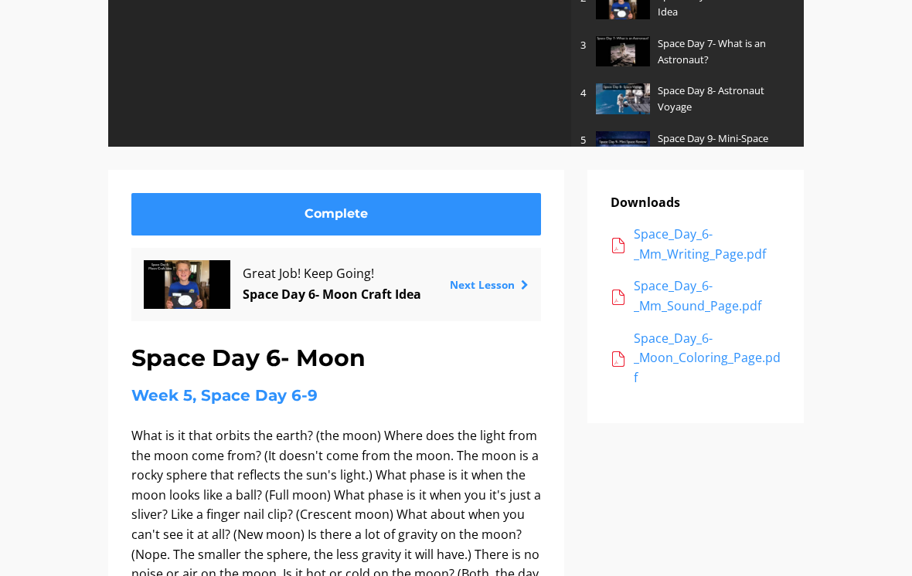
scroll to position [263, 0]
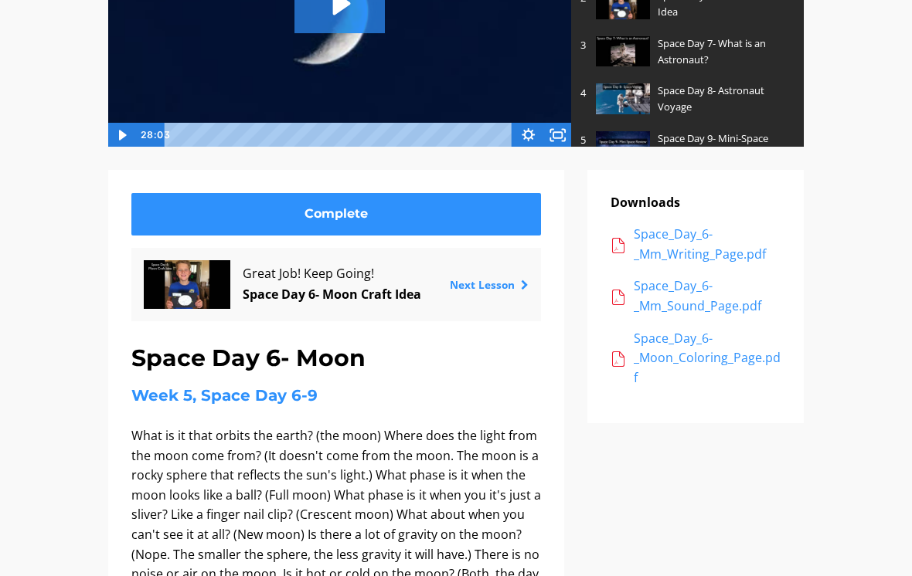
click at [666, 236] on div "Space_Day_6-_Mm_Writing_Page.pdf" at bounding box center [707, 244] width 147 height 39
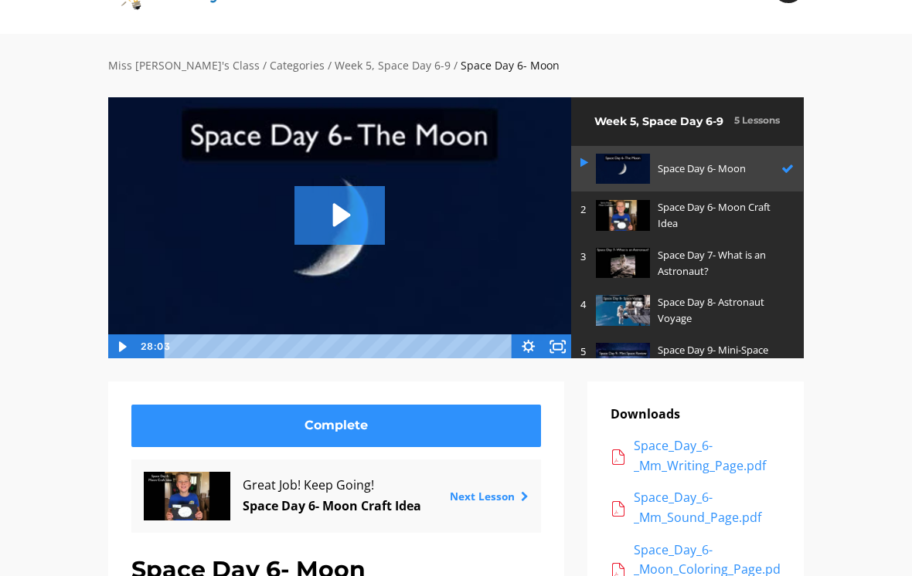
scroll to position [43, 0]
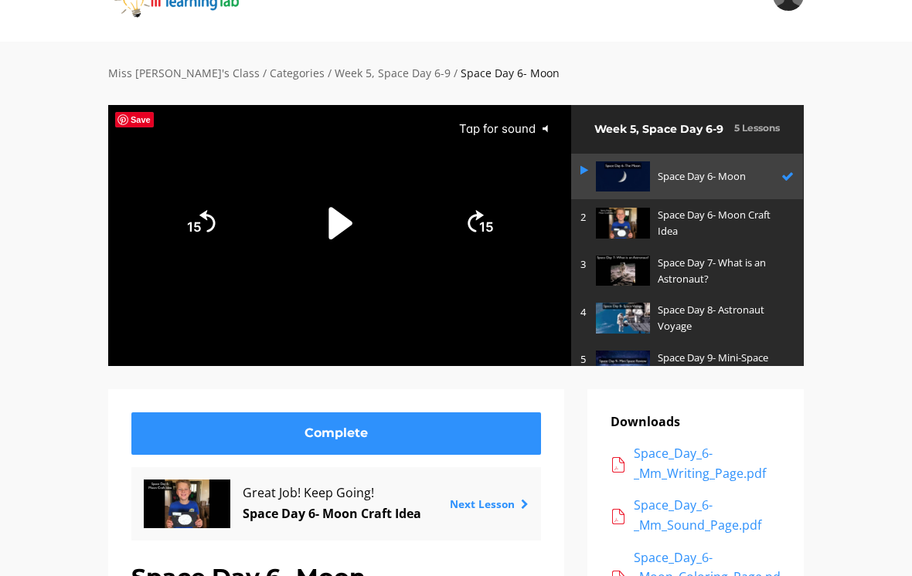
click at [342, 215] on icon "Play Video" at bounding box center [339, 223] width 91 height 91
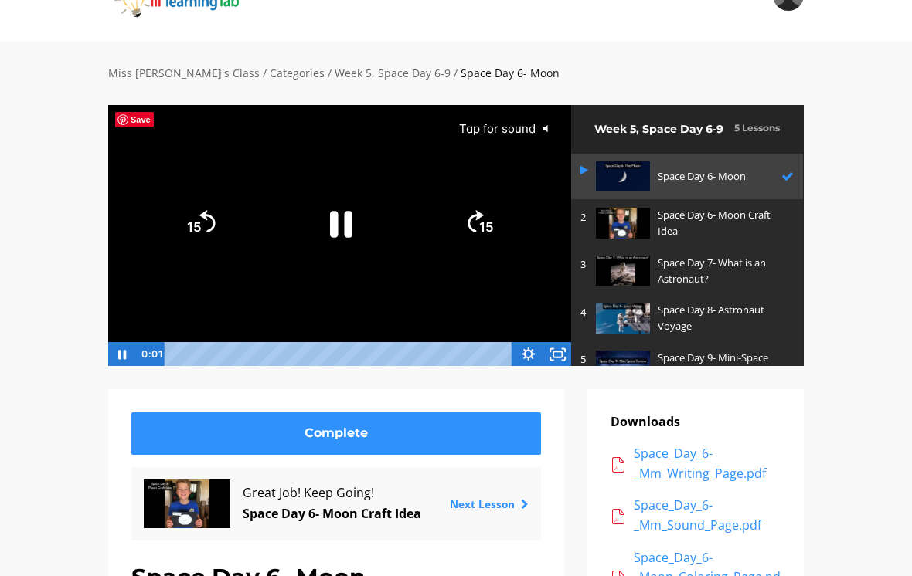
click at [562, 346] on icon "Fullscreen" at bounding box center [556, 354] width 29 height 25
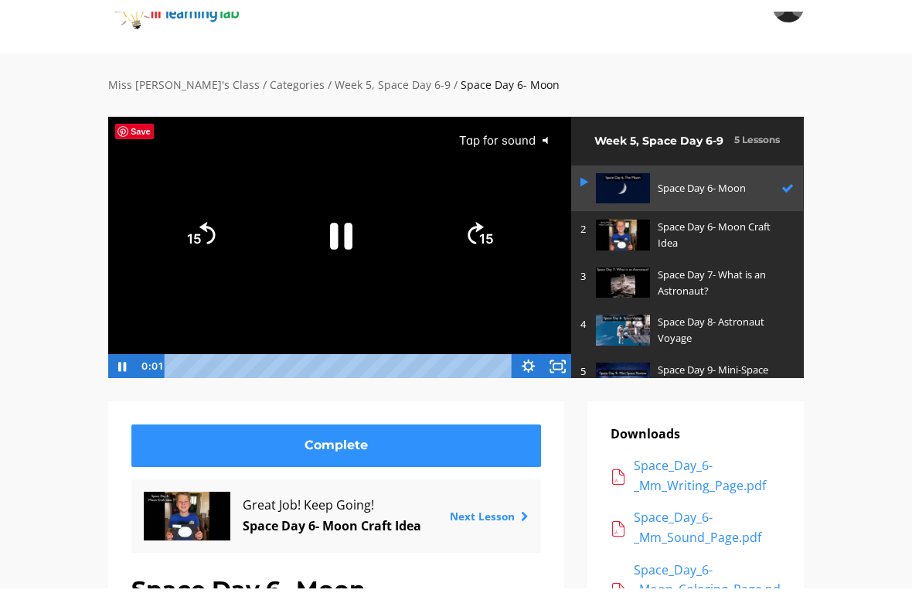
scroll to position [0, 0]
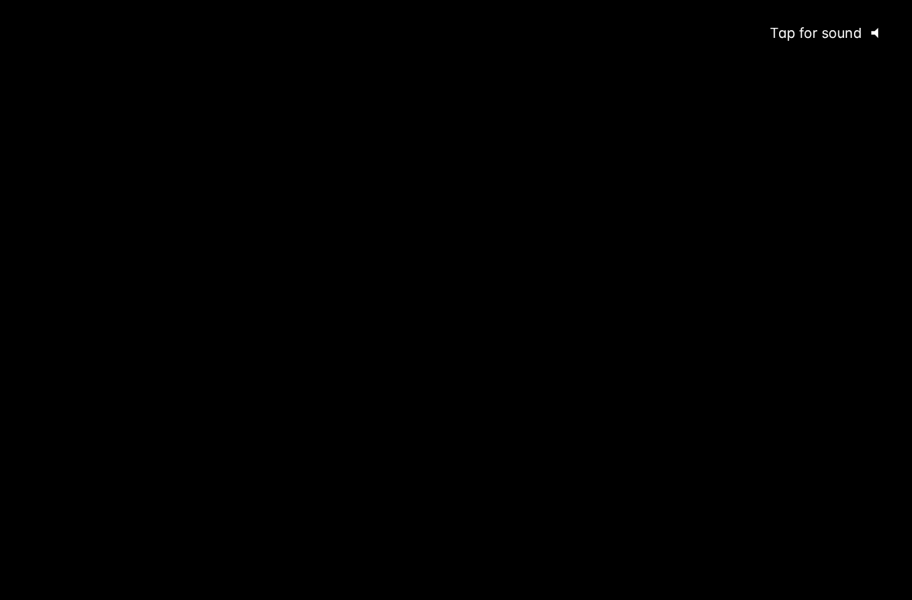
click at [473, 205] on div "Tap for sound @keyframes VOLUME_SMALL_WAVE_FLASH { 0% { opacity: 0; } 33% { opa…" at bounding box center [456, 283] width 912 height 566
click at [545, 532] on div at bounding box center [456, 300] width 912 height 600
click at [25, 538] on div at bounding box center [456, 300] width 912 height 600
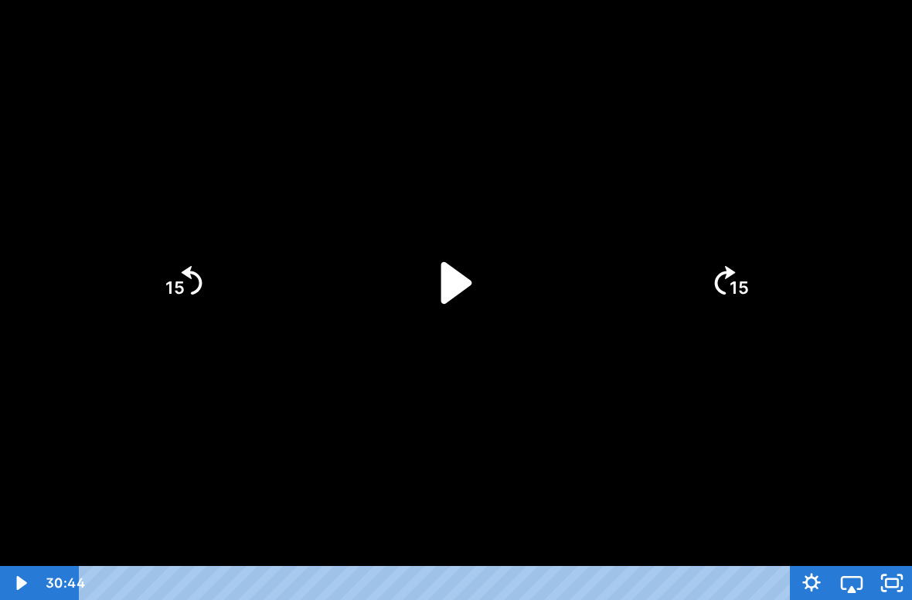
click at [461, 285] on icon "Play Video" at bounding box center [456, 283] width 31 height 42
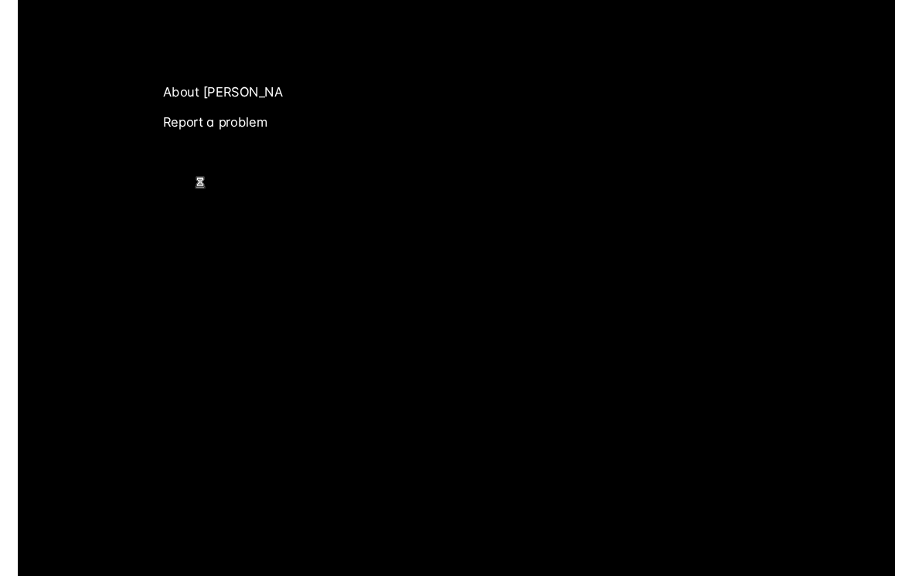
scroll to position [43, 0]
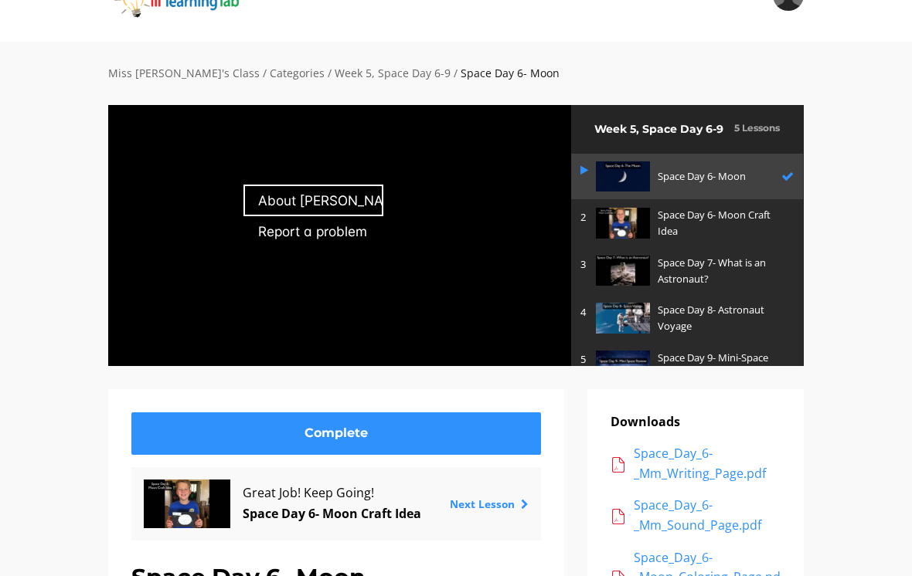
click at [175, 304] on div at bounding box center [339, 235] width 464 height 262
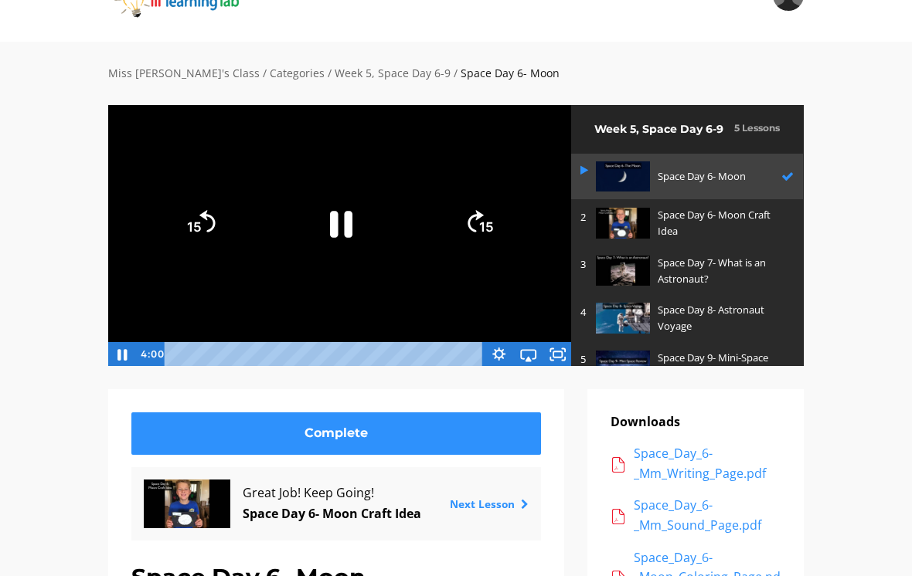
click at [114, 343] on icon "Pause" at bounding box center [122, 353] width 36 height 29
